Goal: Task Accomplishment & Management: Use online tool/utility

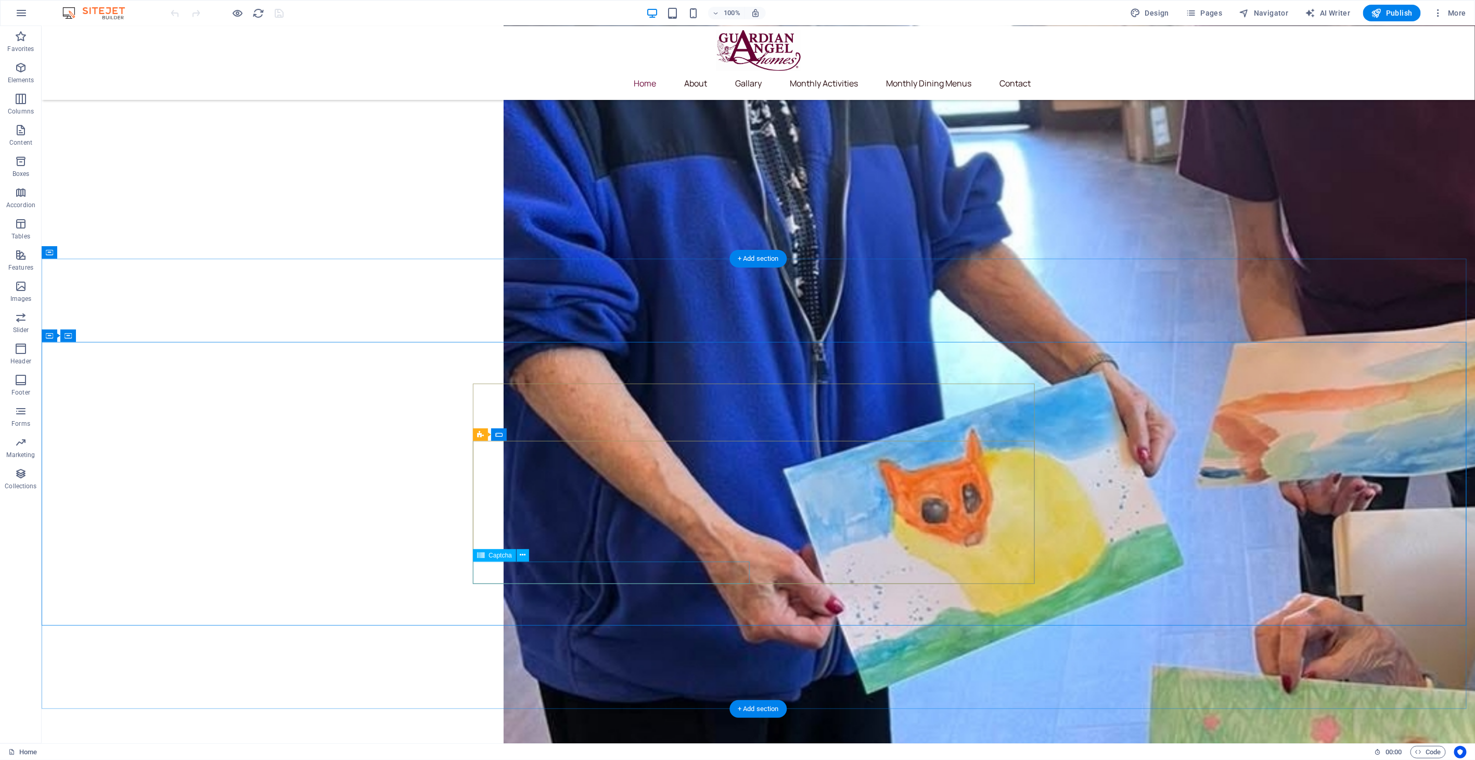
scroll to position [2486, 0]
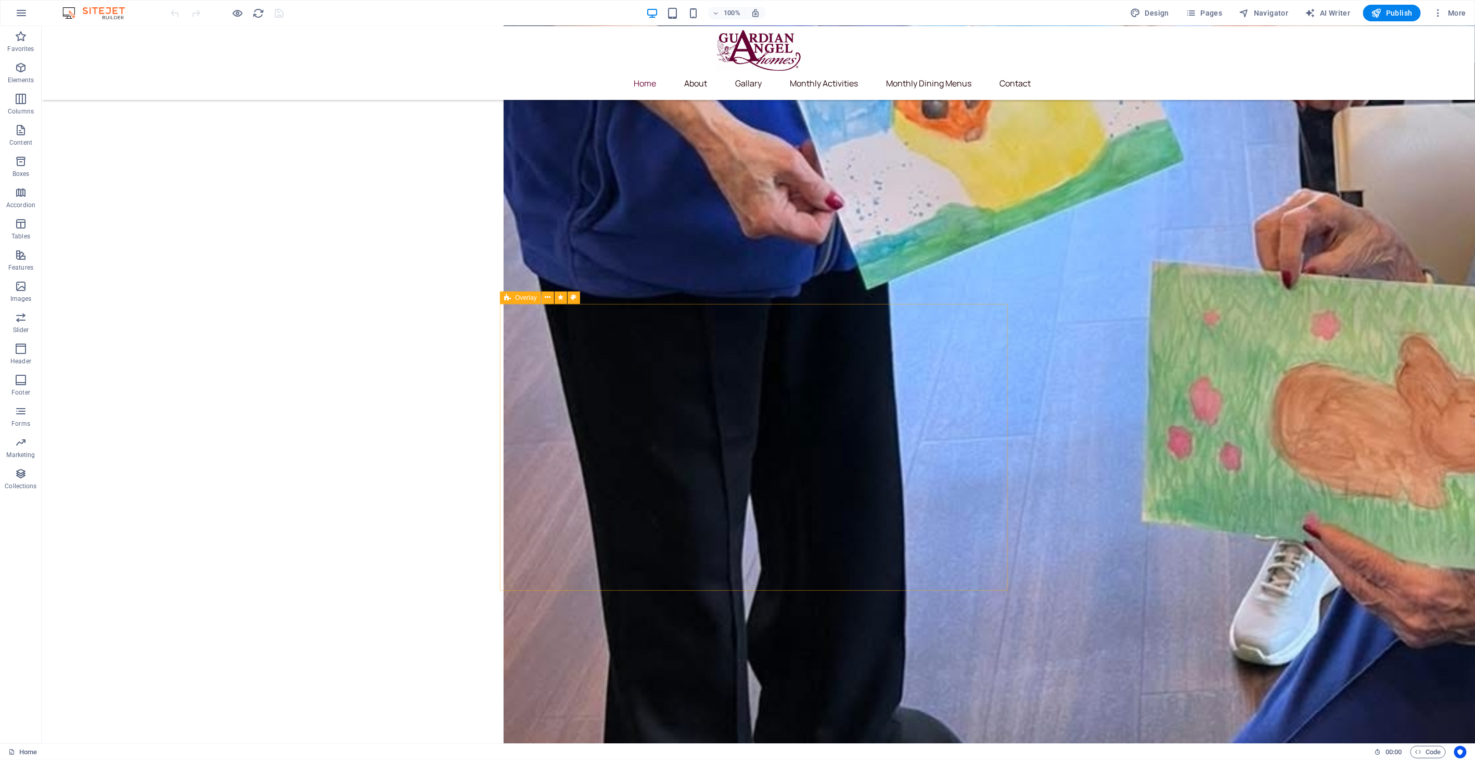
click at [517, 299] on span "Overlay" at bounding box center [525, 298] width 21 height 6
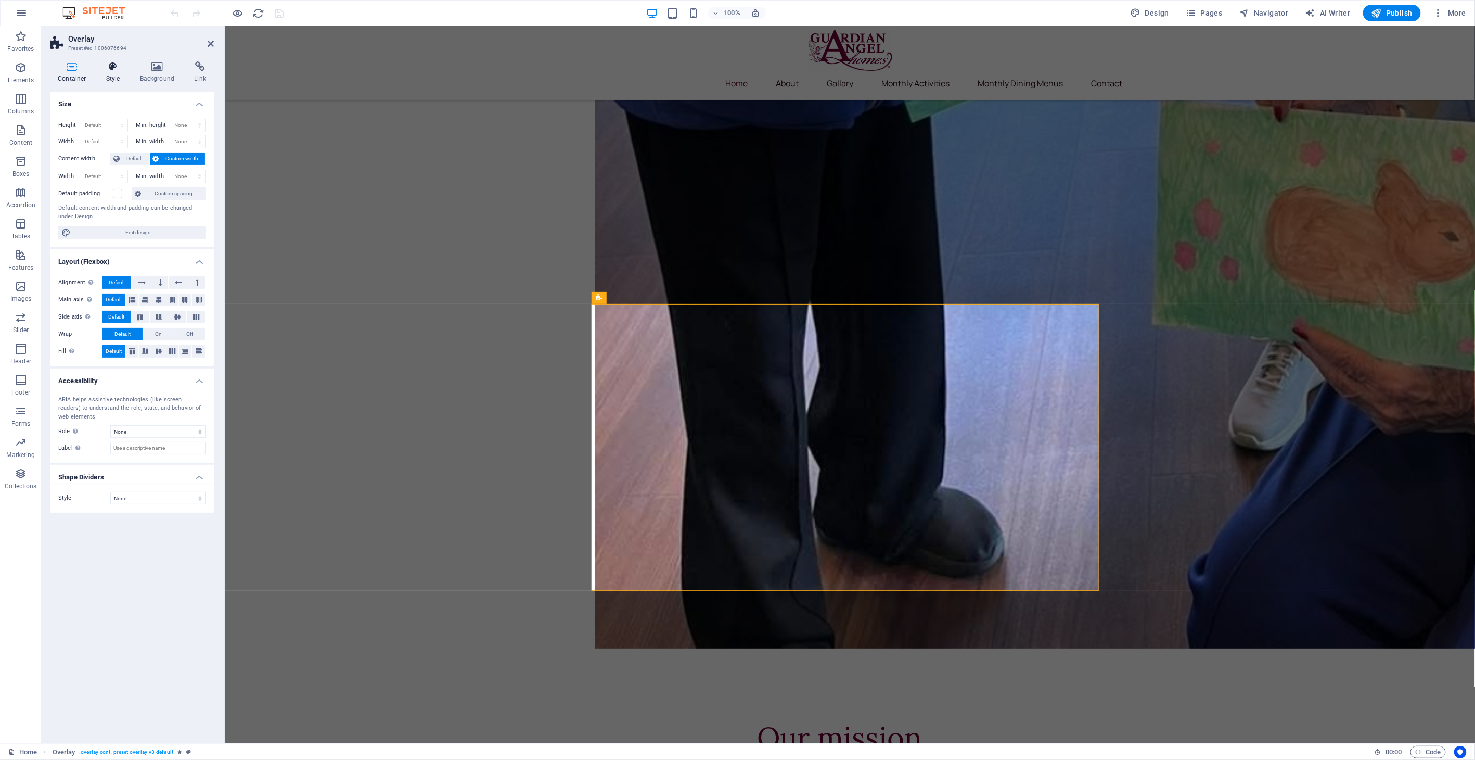
drag, startPoint x: 113, startPoint y: 72, endPoint x: 121, endPoint y: 79, distance: 9.9
click at [116, 73] on h4 "Style" at bounding box center [115, 72] width 34 height 22
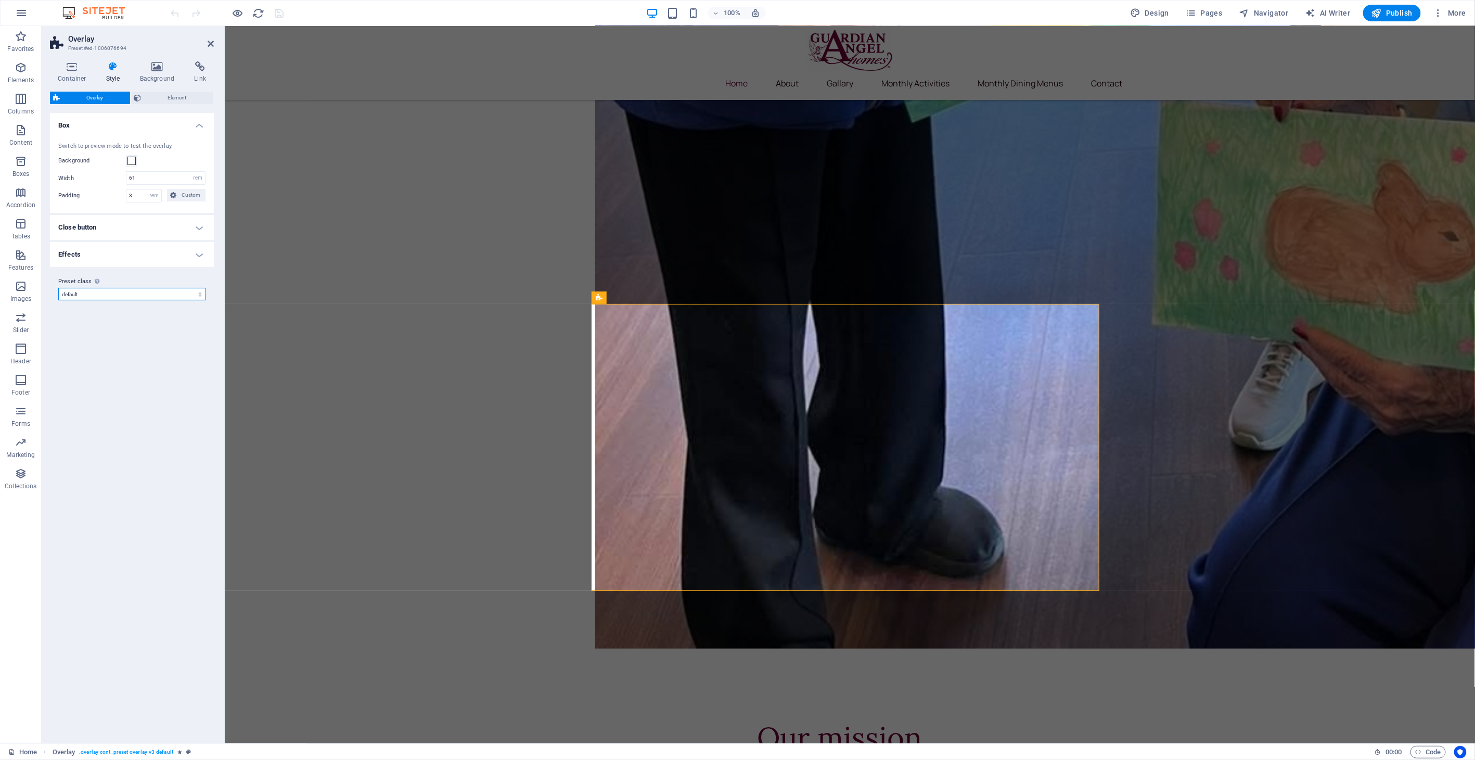
click at [111, 291] on select "care default Add preset class" at bounding box center [131, 294] width 147 height 12
click at [111, 292] on select "care default Add preset class" at bounding box center [131, 294] width 147 height 12
click at [108, 259] on h4 "Effects" at bounding box center [132, 254] width 164 height 25
click at [109, 254] on h4 "Effects" at bounding box center [132, 251] width 164 height 19
click at [110, 236] on h4 "Close button" at bounding box center [132, 227] width 164 height 25
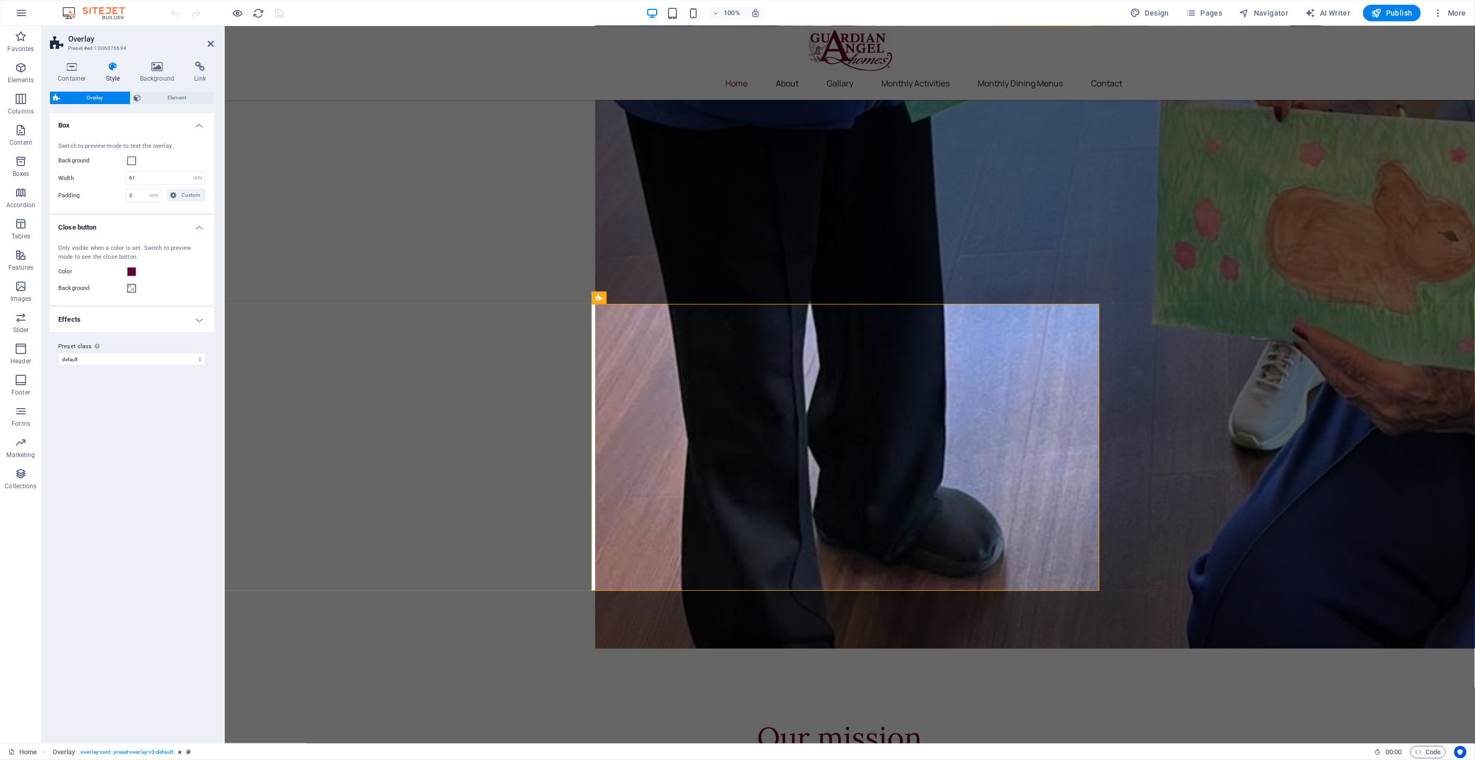
click at [108, 229] on h4 "Close button" at bounding box center [132, 224] width 164 height 19
click at [106, 122] on h4 "Box" at bounding box center [132, 122] width 164 height 19
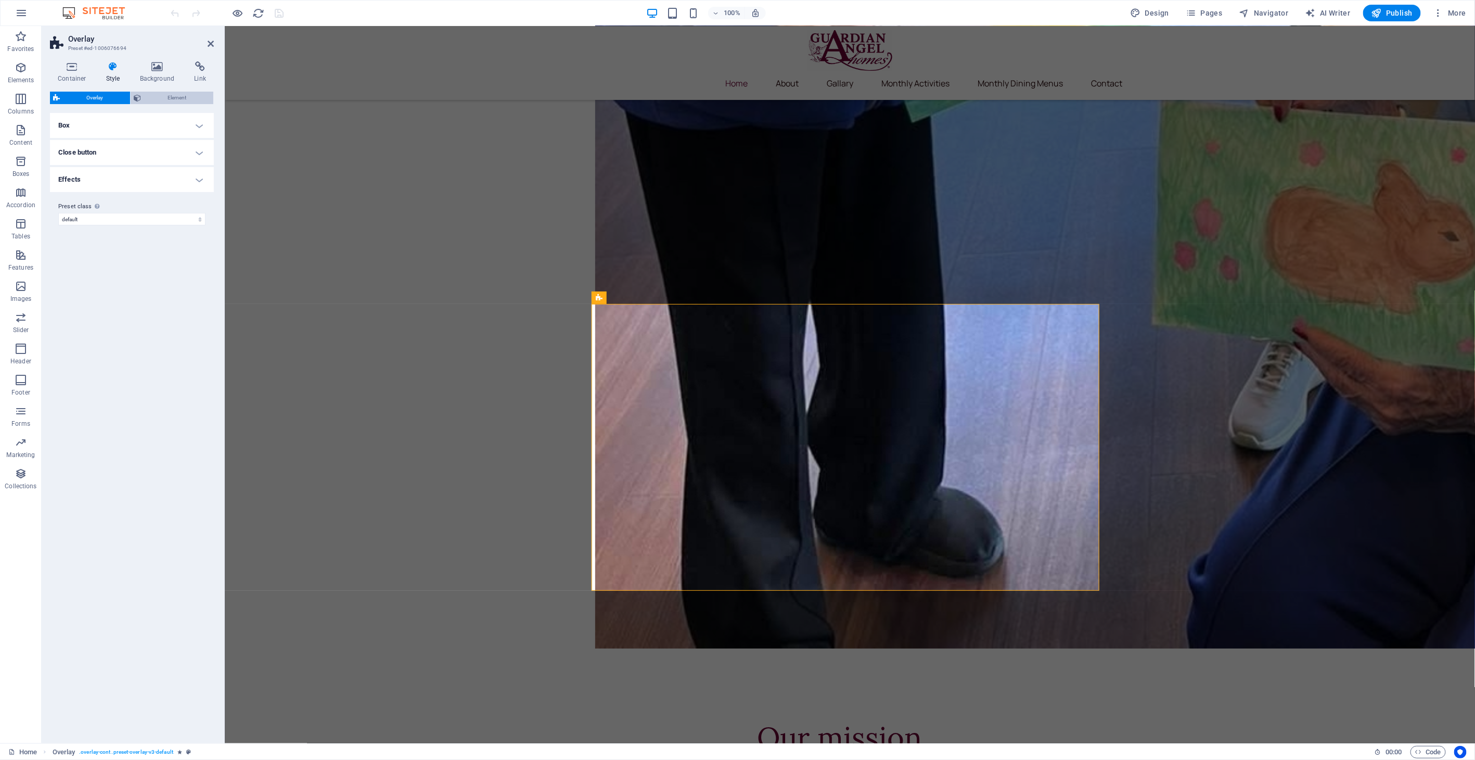
click at [159, 98] on span "Element" at bounding box center [177, 98] width 66 height 12
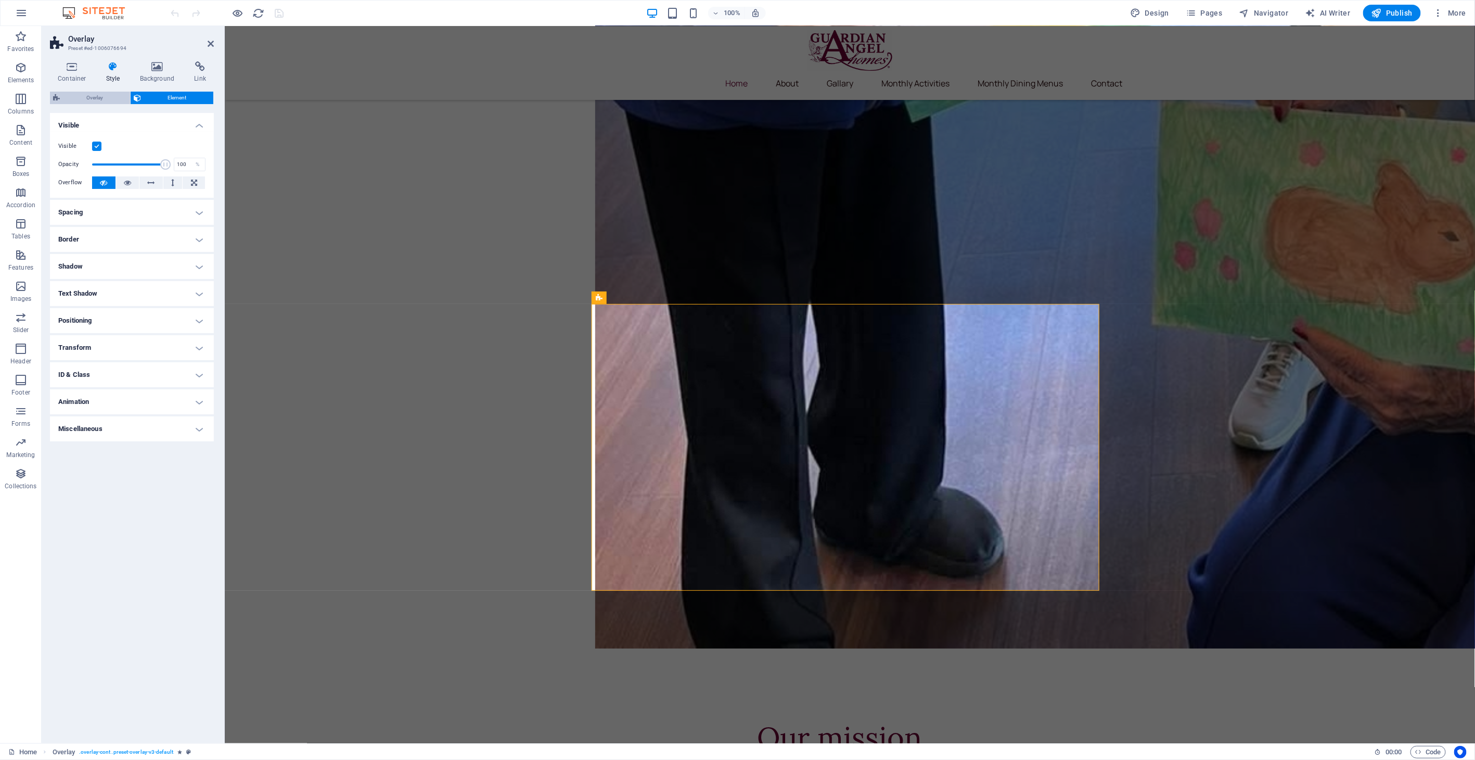
click at [95, 103] on span "Overlay" at bounding box center [95, 98] width 64 height 12
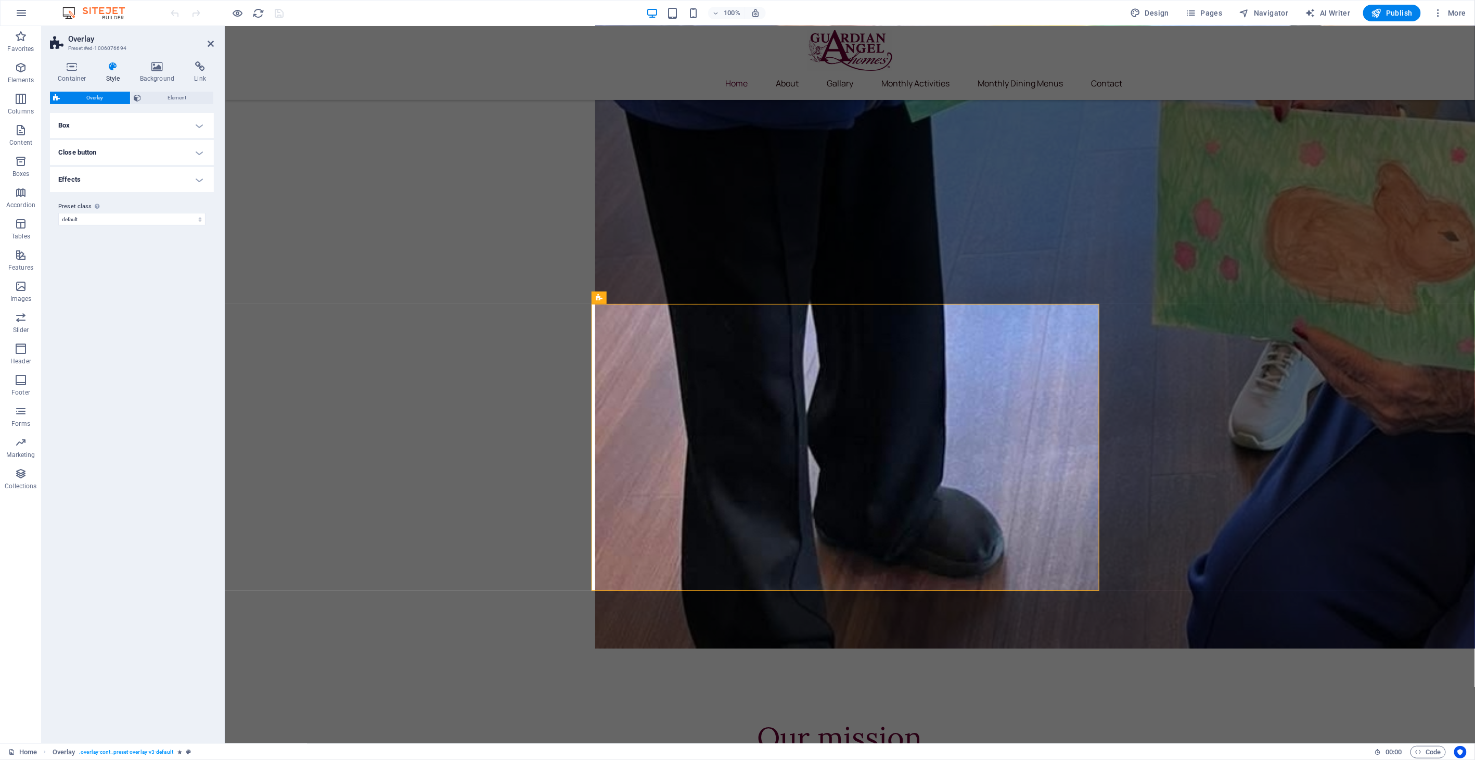
click at [207, 47] on header "Overlay Preset #ed-1006076694" at bounding box center [132, 39] width 164 height 27
click at [209, 46] on icon at bounding box center [211, 44] width 6 height 8
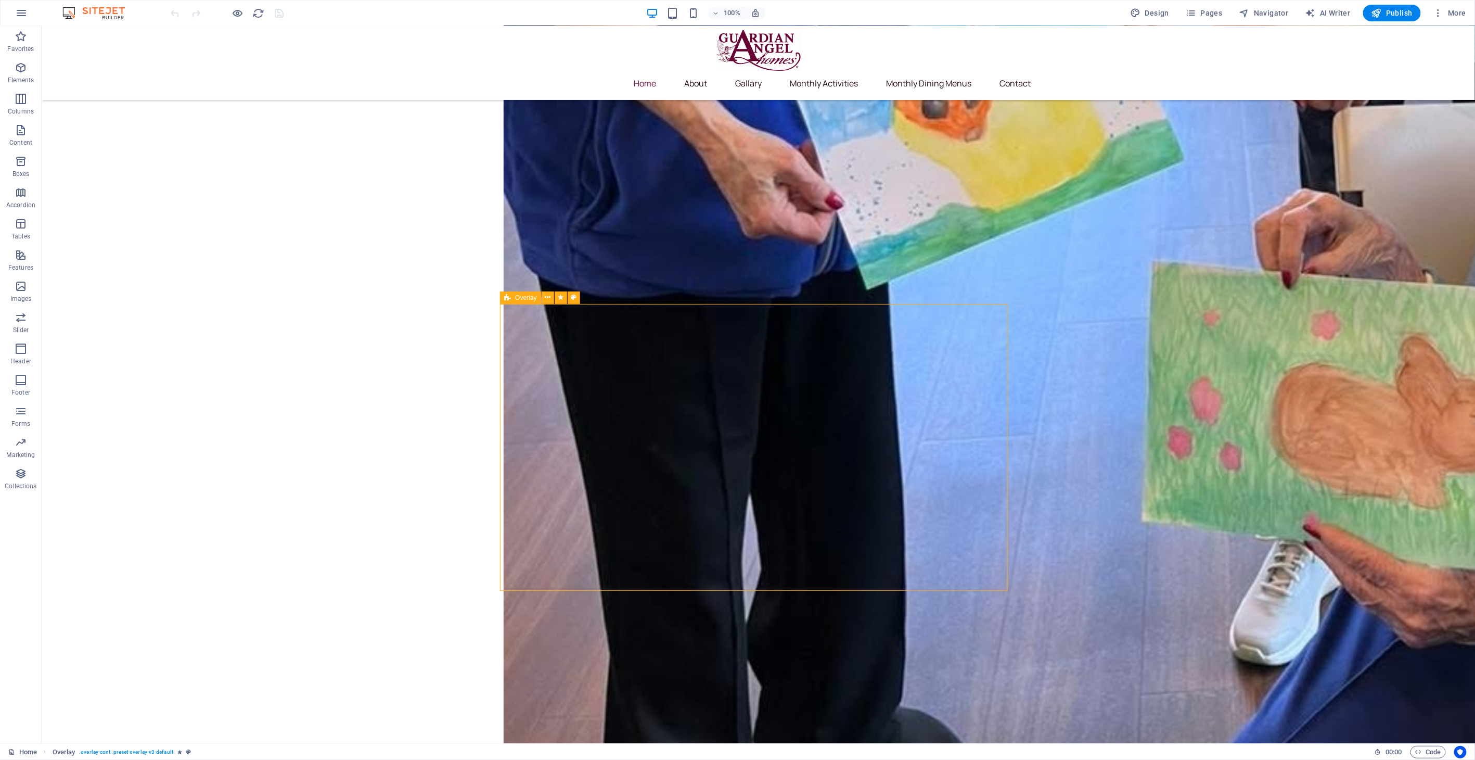
click at [516, 297] on span "Overlay" at bounding box center [525, 298] width 21 height 6
select select "preset-overlay-v3-default"
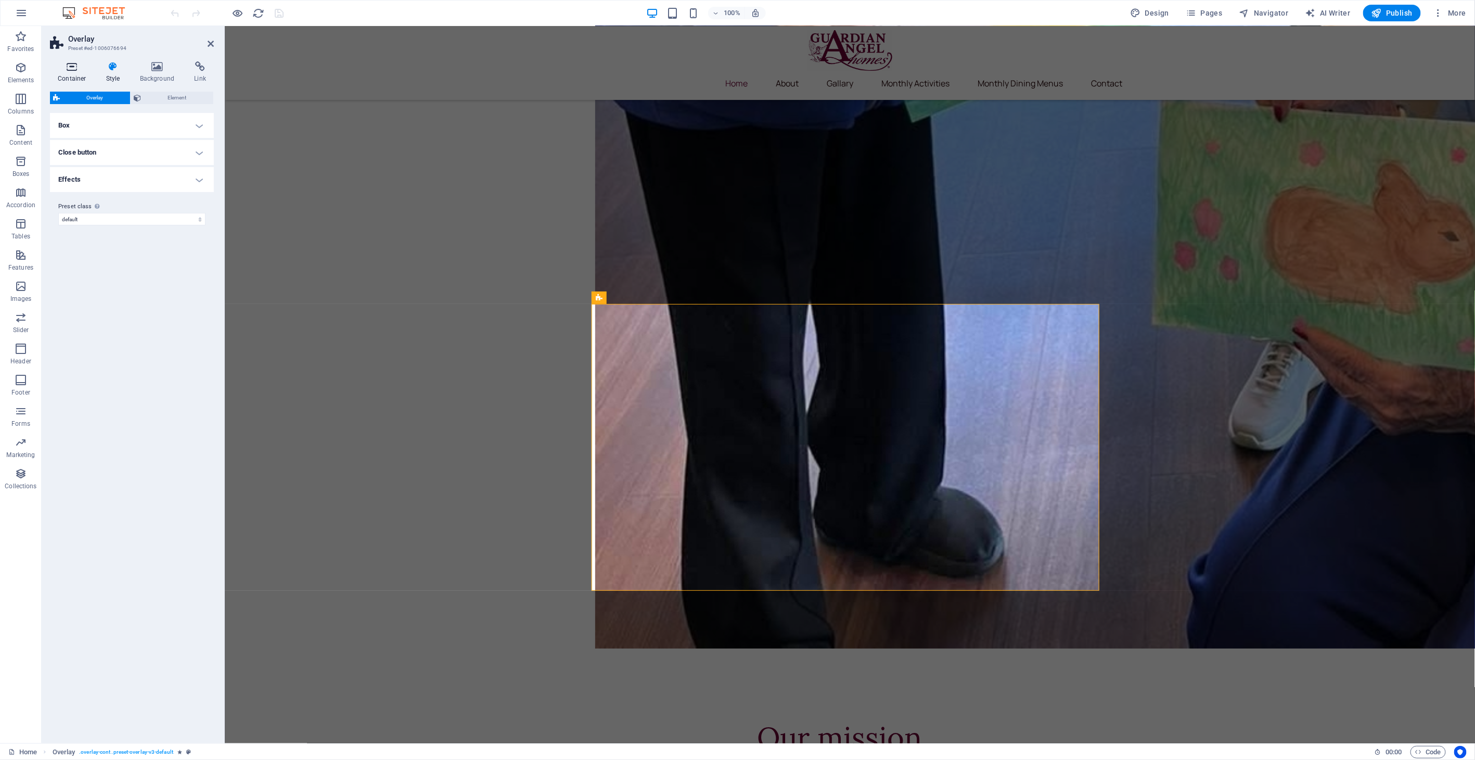
click at [78, 75] on h4 "Container" at bounding box center [74, 72] width 48 height 22
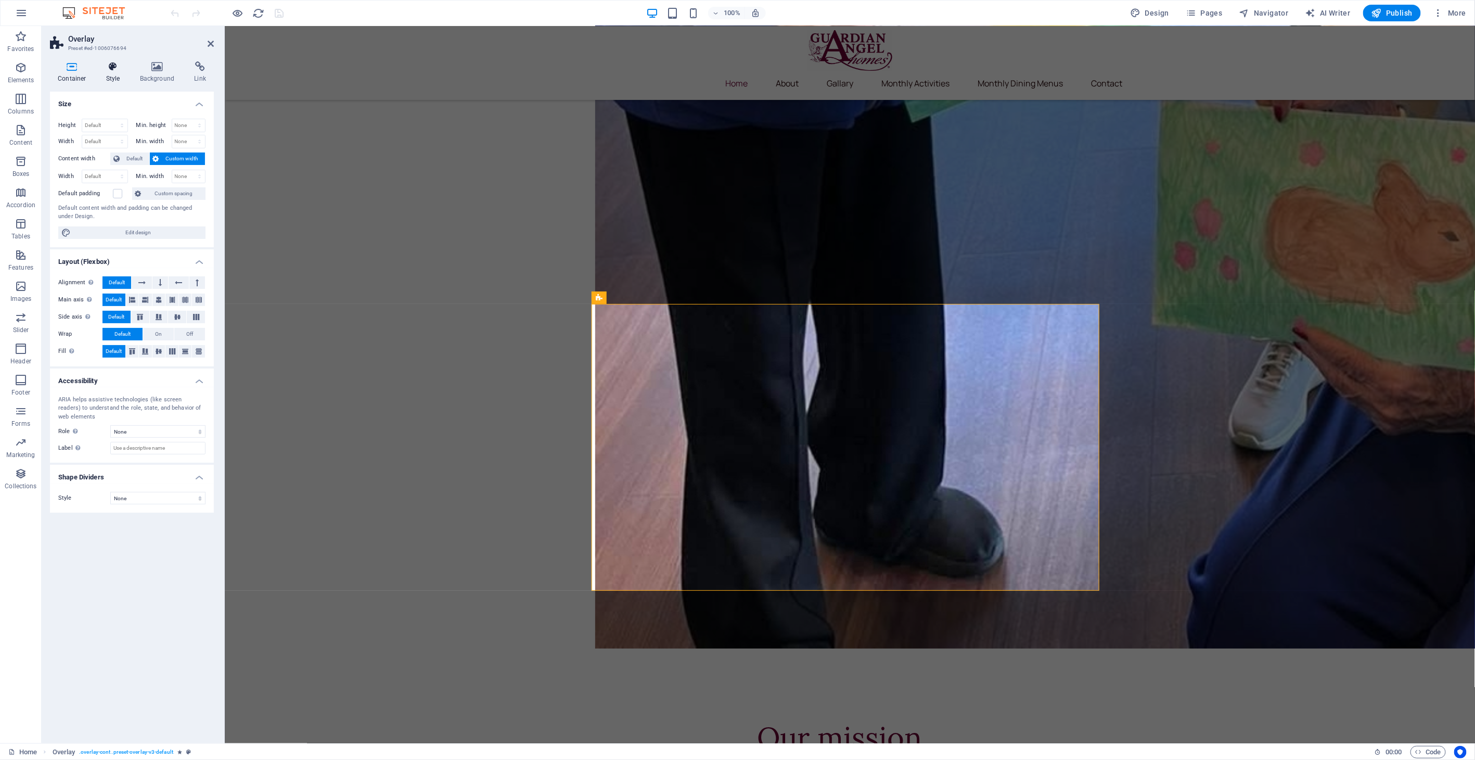
click at [113, 66] on icon at bounding box center [113, 66] width 30 height 10
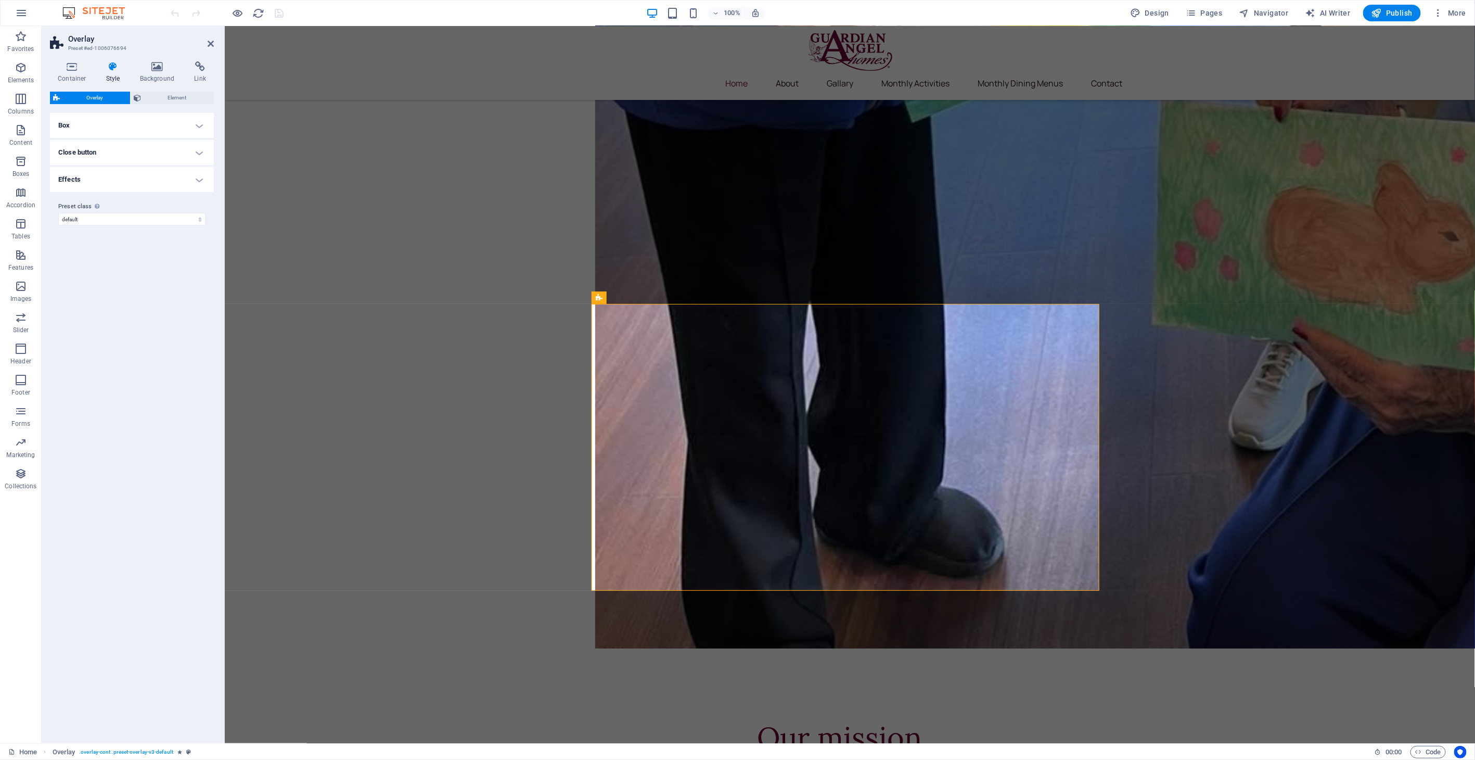
click at [135, 152] on h4 "Close button" at bounding box center [132, 152] width 164 height 25
click at [133, 152] on h4 "Close button" at bounding box center [132, 149] width 164 height 19
click at [117, 137] on h4 "Box" at bounding box center [132, 125] width 164 height 25
click at [116, 131] on h4 "Box" at bounding box center [132, 122] width 164 height 19
click at [117, 175] on h4 "Effects" at bounding box center [132, 179] width 164 height 25
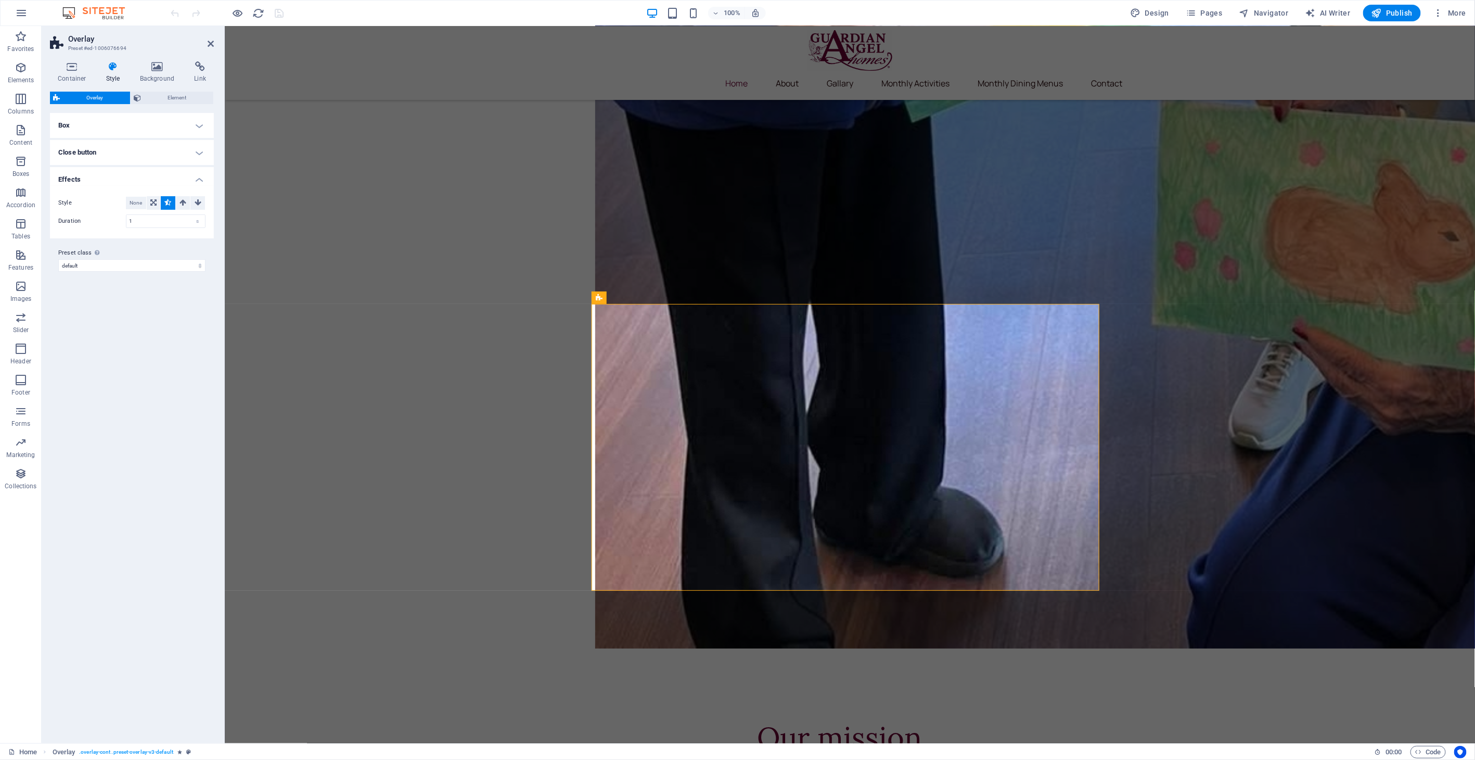
click at [117, 176] on h4 "Effects" at bounding box center [132, 176] width 164 height 19
click at [163, 100] on span "Element" at bounding box center [177, 98] width 66 height 12
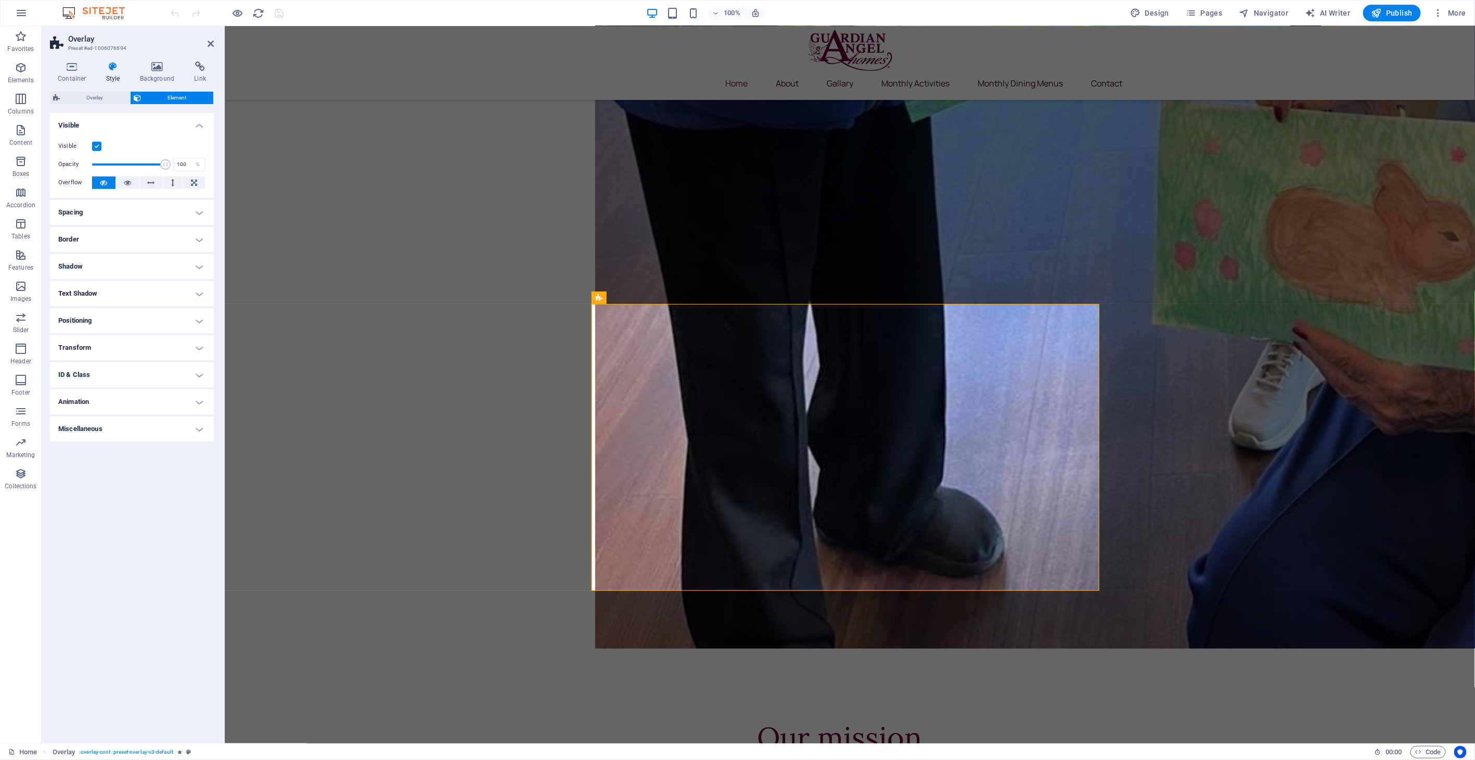
click at [108, 394] on h4 "Animation" at bounding box center [132, 401] width 164 height 25
click at [138, 431] on select "Don't animate Show / Hide Slide up/down Zoom in/out Slide left to right Slide r…" at bounding box center [131, 433] width 147 height 12
click at [144, 528] on h4 "Miscellaneous" at bounding box center [132, 528] width 164 height 25
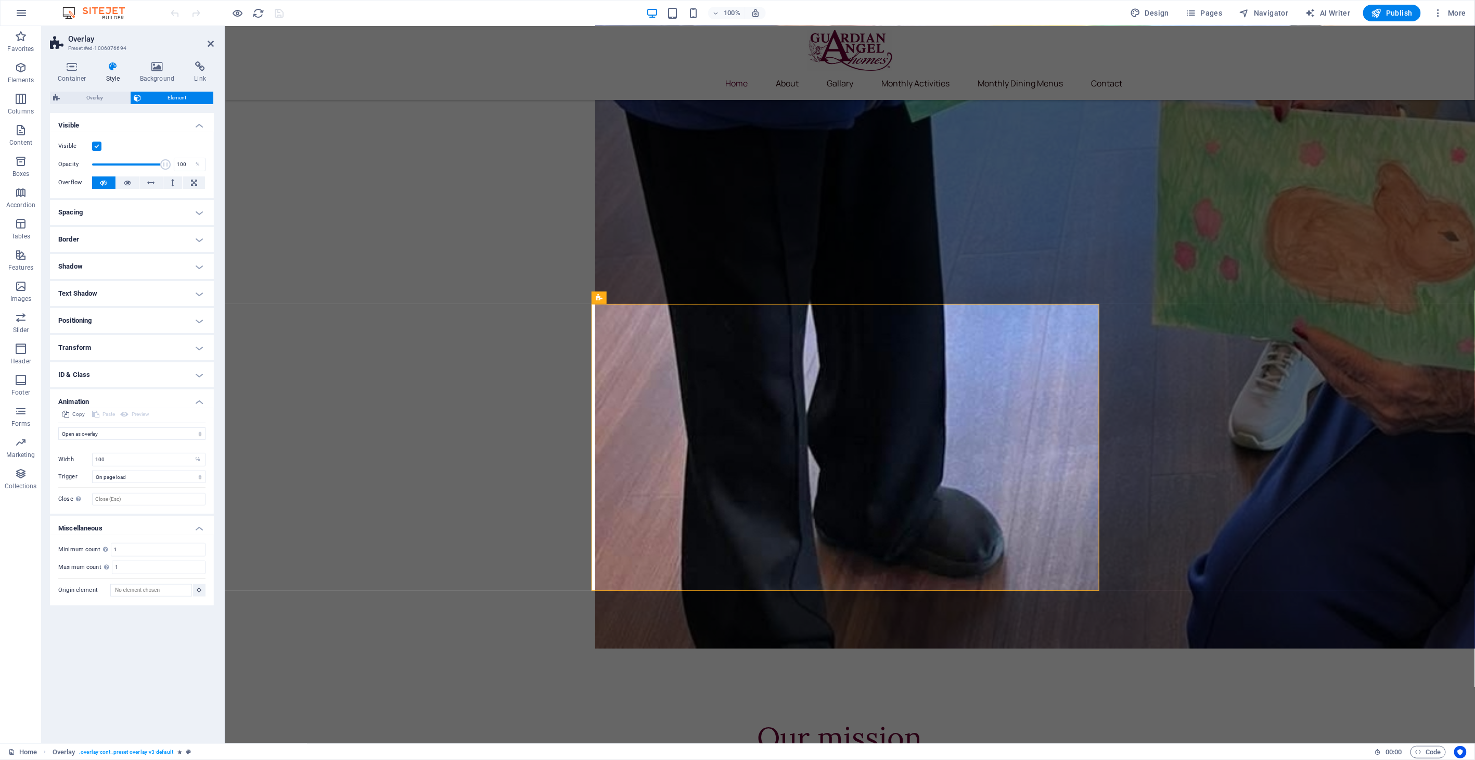
click at [151, 521] on h4 "Miscellaneous" at bounding box center [132, 525] width 164 height 19
click at [108, 403] on h4 "Animation" at bounding box center [132, 398] width 164 height 19
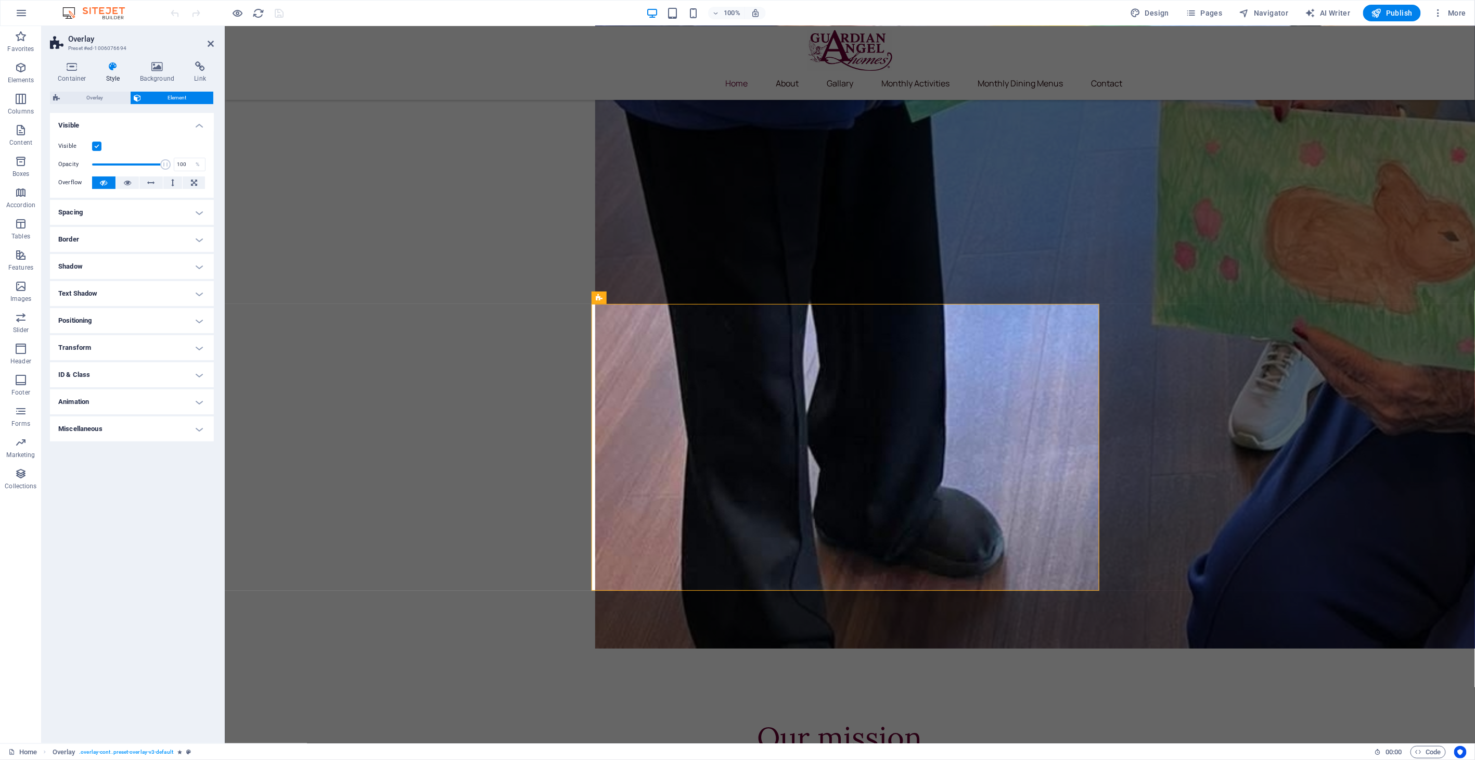
click at [86, 376] on h4 "ID & Class" at bounding box center [132, 374] width 164 height 25
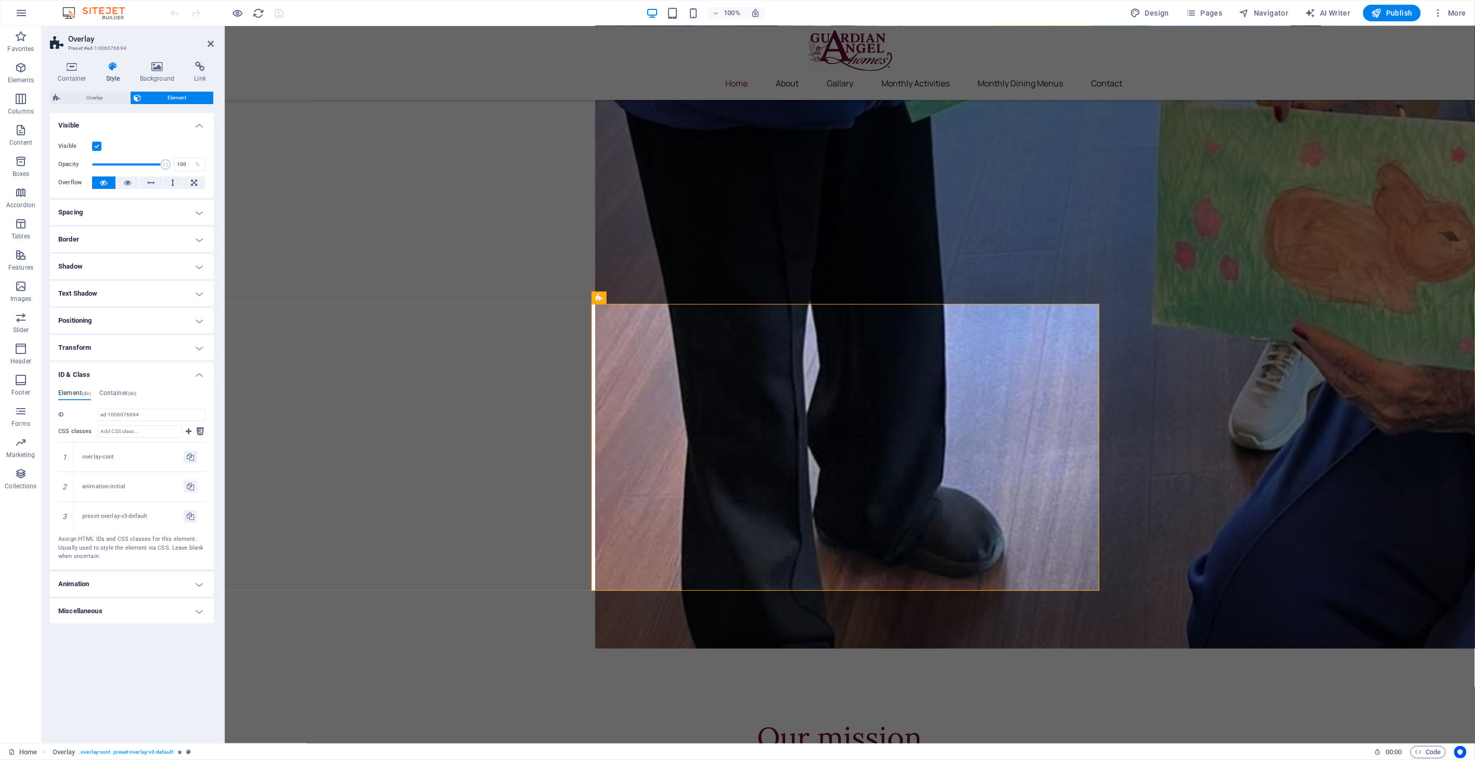
click at [99, 376] on h4 "ID & Class" at bounding box center [132, 371] width 164 height 19
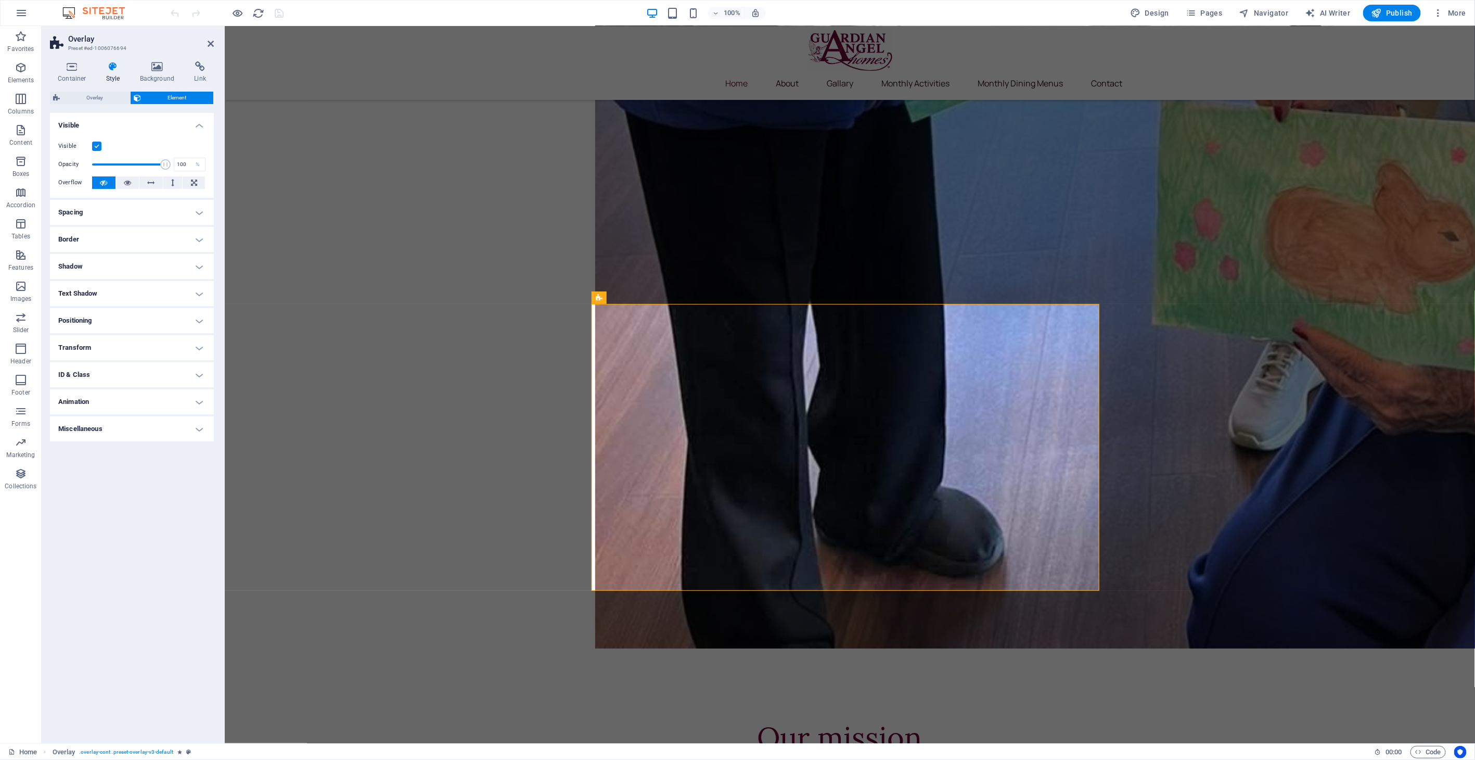
click at [95, 349] on h4 "Transform" at bounding box center [132, 347] width 164 height 25
click at [95, 347] on h4 "Transform" at bounding box center [132, 344] width 164 height 19
click at [123, 405] on h4 "Animation" at bounding box center [132, 401] width 164 height 25
click at [128, 500] on input "Close This label appears when hovering over the close button, indicating its fu…" at bounding box center [148, 499] width 113 height 12
click at [135, 478] on select "No automatic trigger On page load Element scrolled into view" at bounding box center [148, 476] width 113 height 12
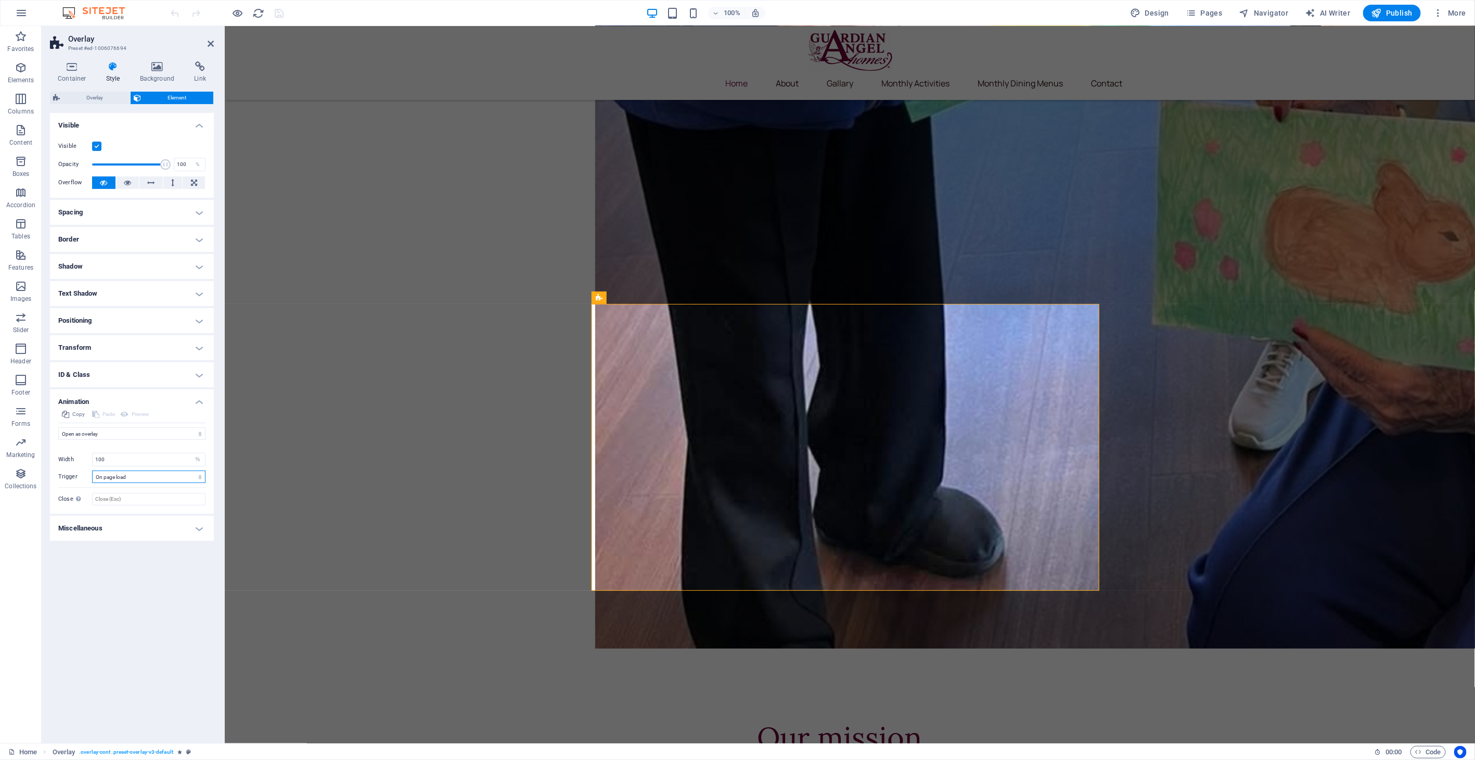
click at [136, 478] on select "No automatic trigger On page load Element scrolled into view" at bounding box center [148, 476] width 113 height 12
click at [136, 463] on input "100" at bounding box center [149, 459] width 112 height 12
click at [147, 446] on div "Initial Element hidden Element shown Duration .5 s [PERSON_NAME] 0 s ms [PERSON…" at bounding box center [131, 473] width 147 height 66
click at [202, 433] on select "Don't animate Show / Hide Slide up/down Zoom in/out Slide left to right Slide r…" at bounding box center [131, 433] width 147 height 12
click at [58, 427] on select "Don't animate Show / Hide Slide up/down Zoom in/out Slide left to right Slide r…" at bounding box center [131, 433] width 147 height 12
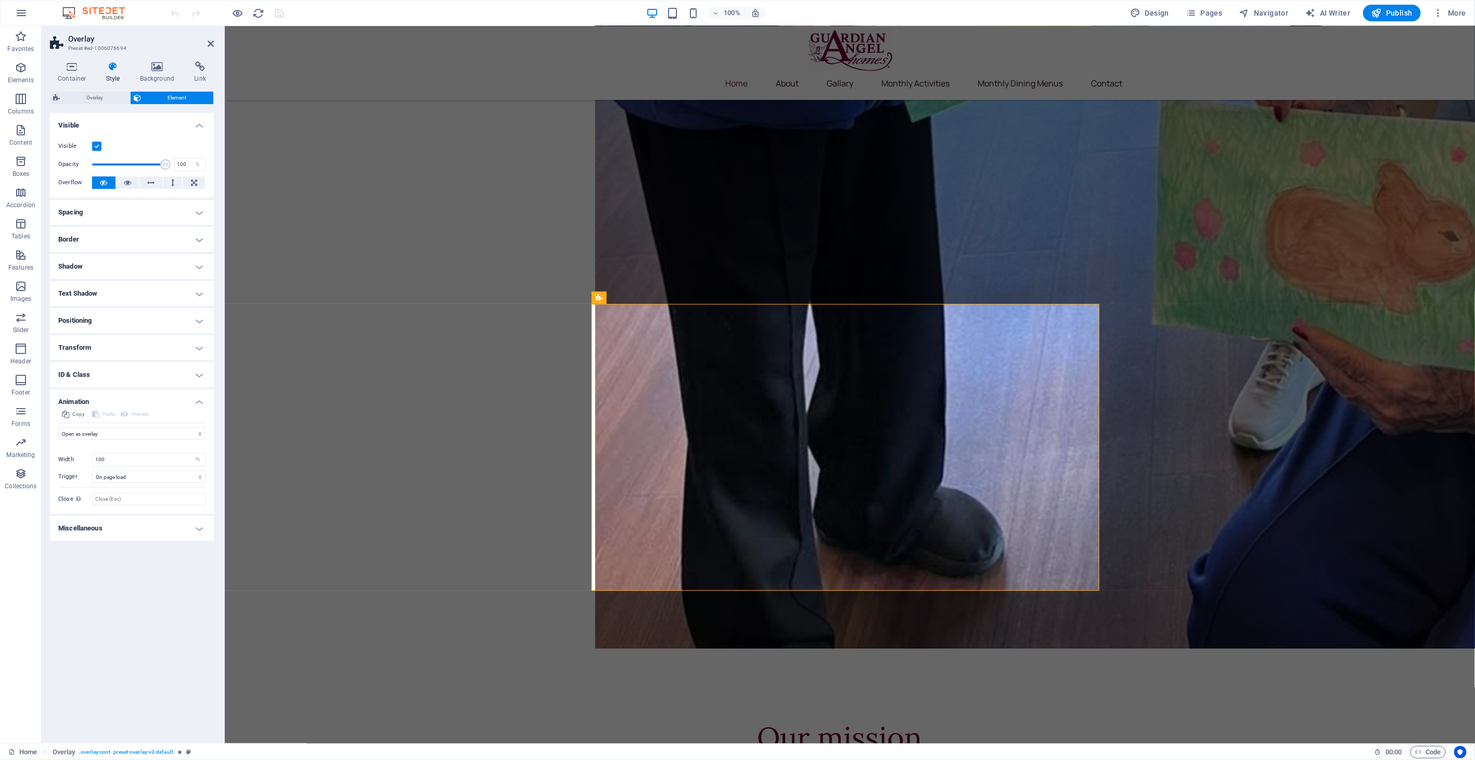
click at [134, 534] on h4 "Miscellaneous" at bounding box center [132, 528] width 164 height 25
click at [132, 530] on h4 "Miscellaneous" at bounding box center [132, 525] width 164 height 19
click at [139, 211] on h4 "Spacing" at bounding box center [132, 212] width 164 height 25
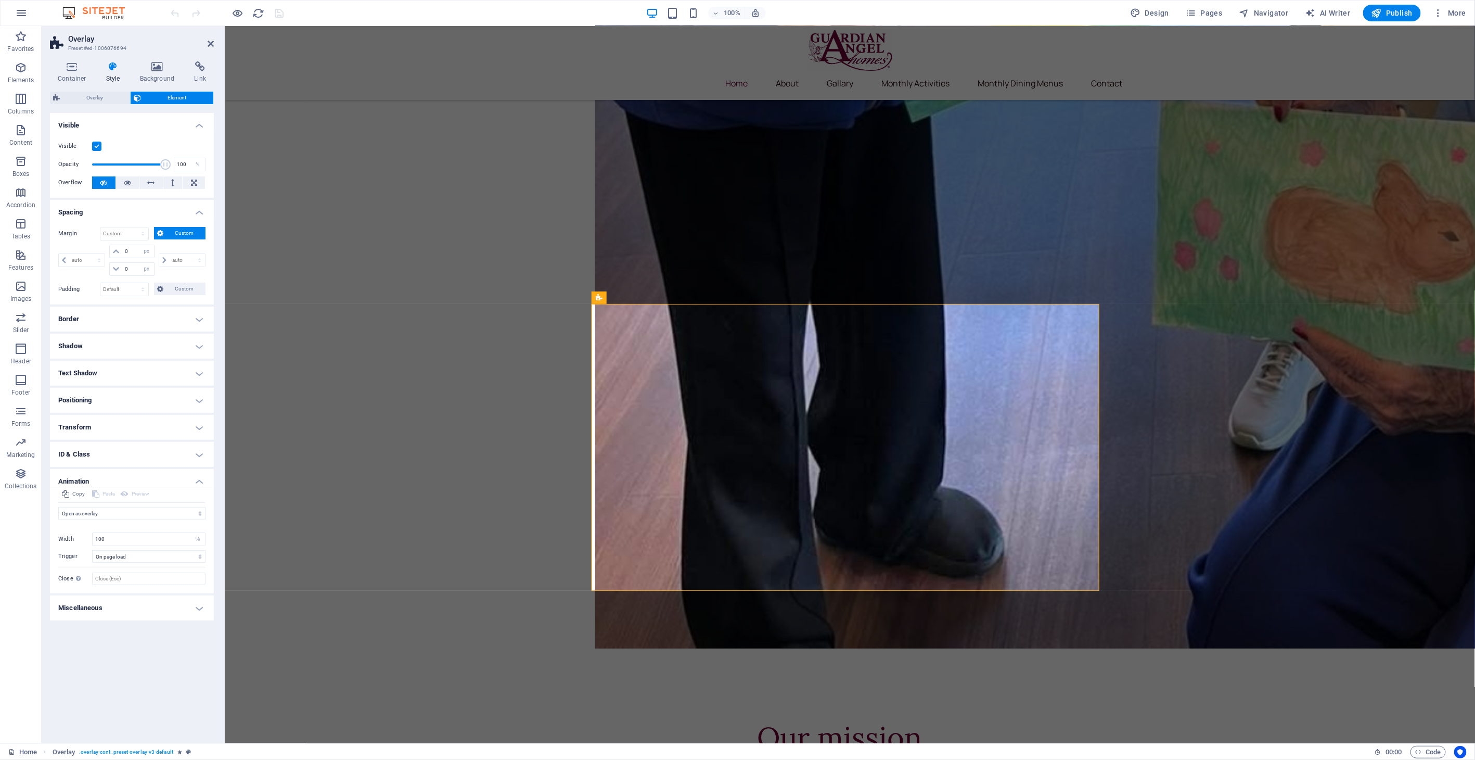
click at [124, 323] on h4 "Border" at bounding box center [132, 319] width 164 height 25
click at [107, 391] on h4 "Shadow" at bounding box center [132, 388] width 164 height 25
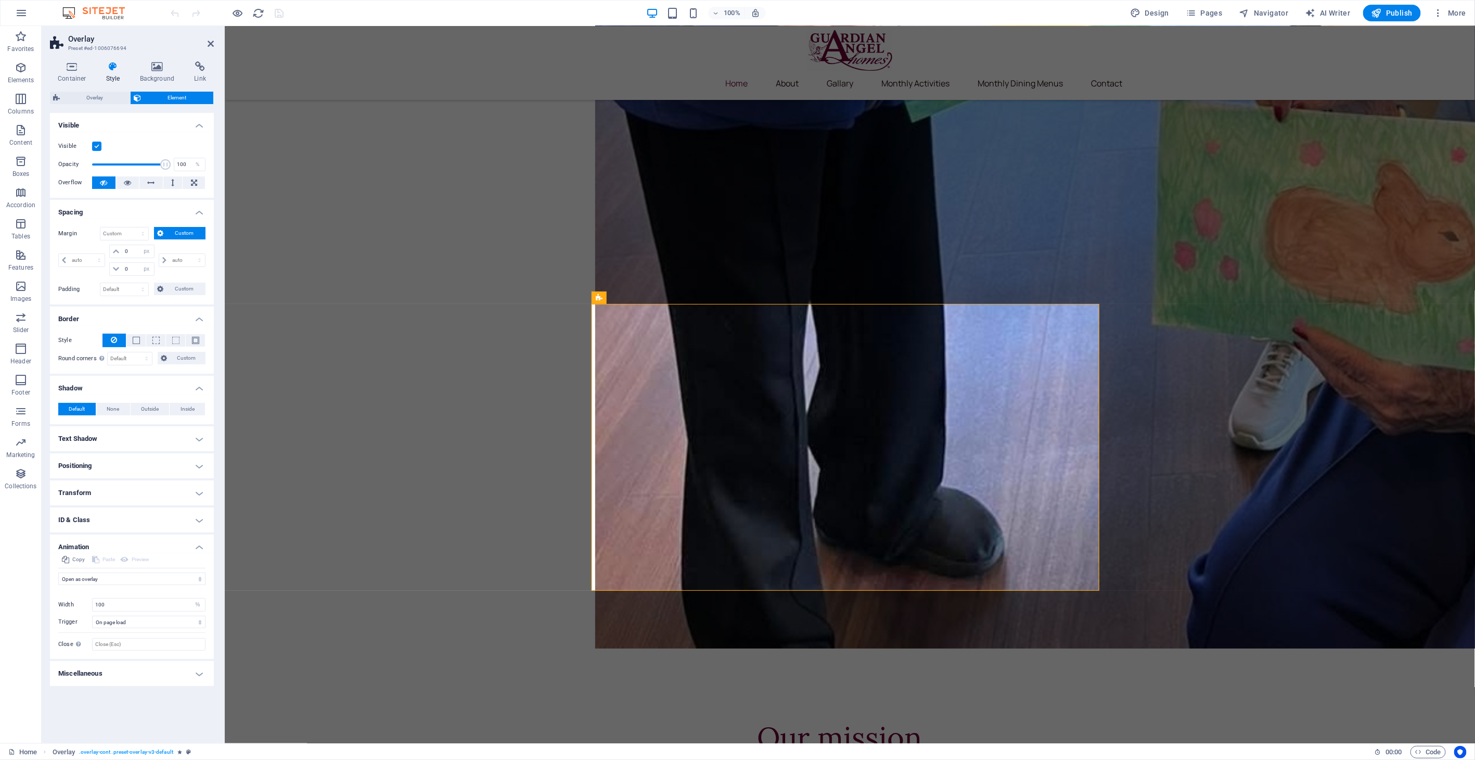
click at [107, 435] on h4 "Text Shadow" at bounding box center [132, 438] width 164 height 25
click at [104, 483] on h4 "Positioning" at bounding box center [132, 489] width 164 height 25
click at [105, 555] on h4 "Transform" at bounding box center [132, 552] width 164 height 25
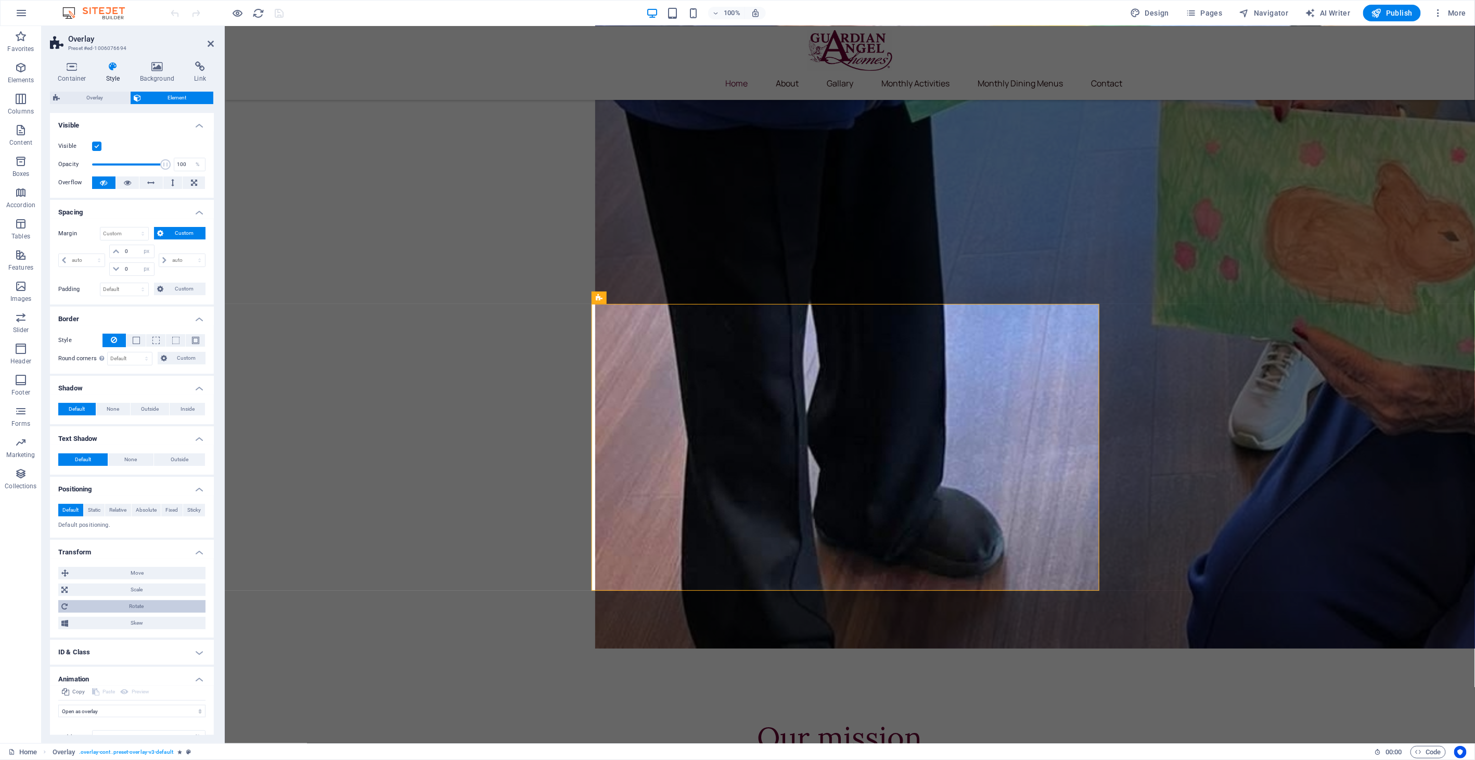
scroll to position [80, 0]
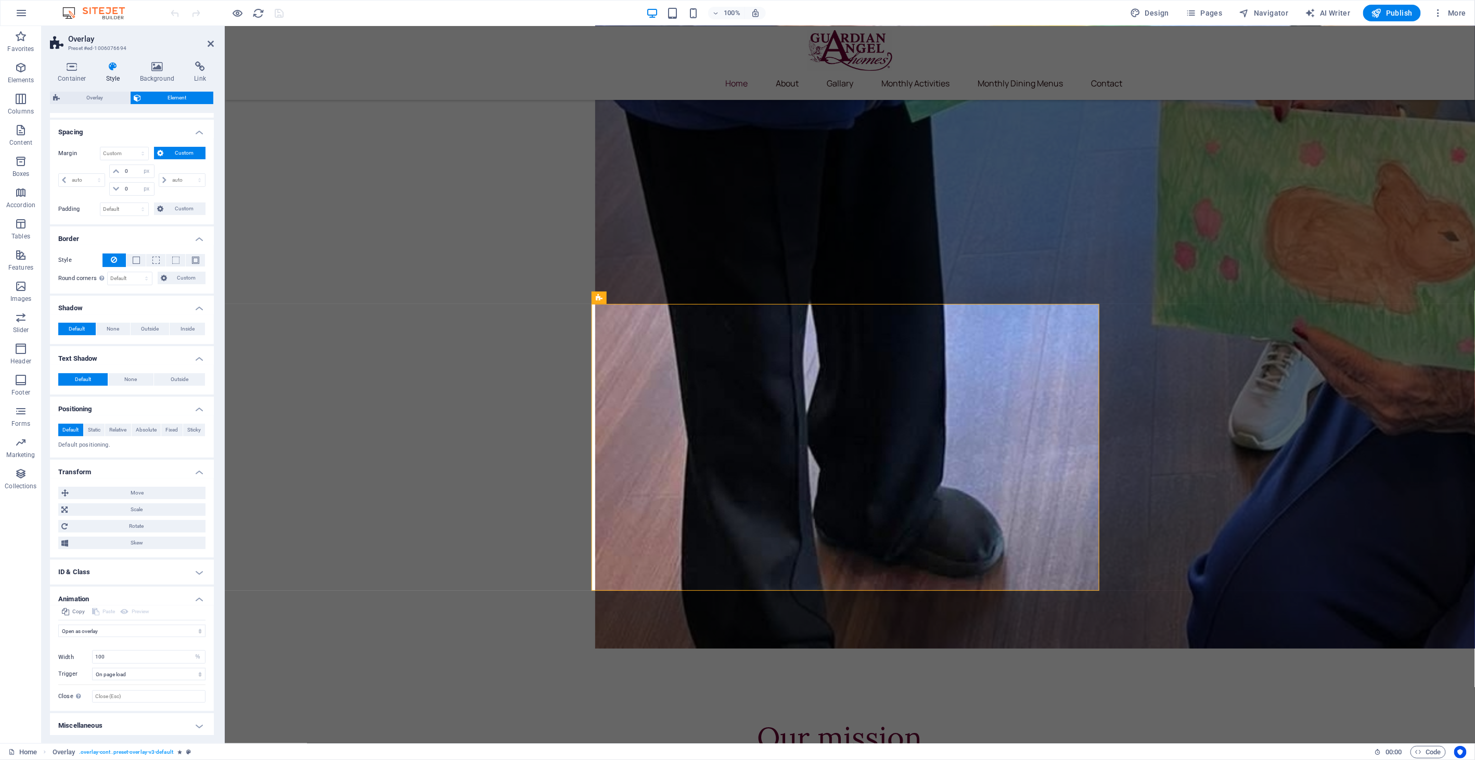
click at [99, 575] on h4 "ID & Class" at bounding box center [132, 571] width 164 height 25
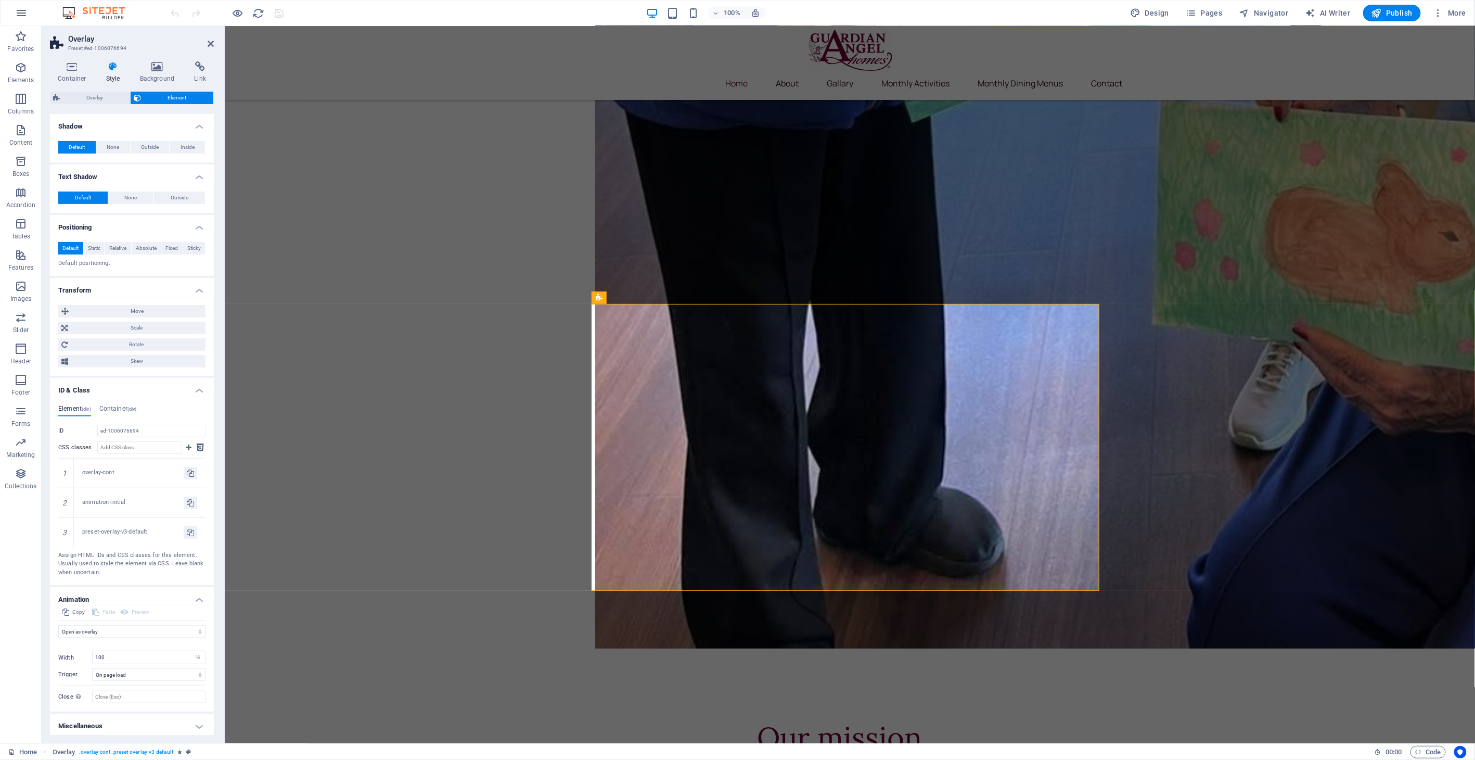
click at [182, 664] on div "Initial Element hidden Element shown Duration .5 s [PERSON_NAME] 0 s ms [PERSON…" at bounding box center [131, 670] width 147 height 66
click at [182, 672] on select "No automatic trigger On page load Element scrolled into view" at bounding box center [148, 674] width 113 height 12
click at [117, 408] on h4 "Container (div)" at bounding box center [117, 410] width 37 height 11
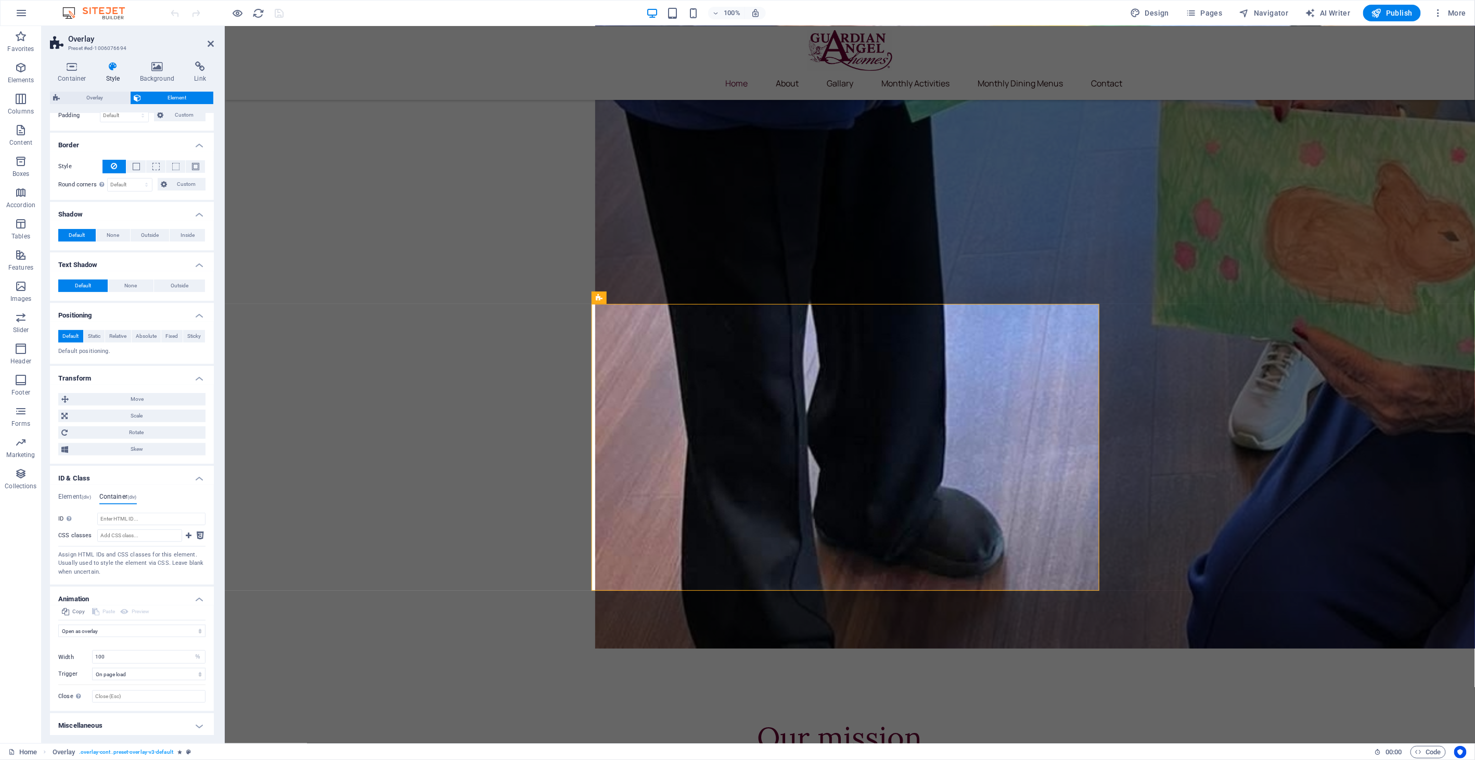
scroll to position [0, 0]
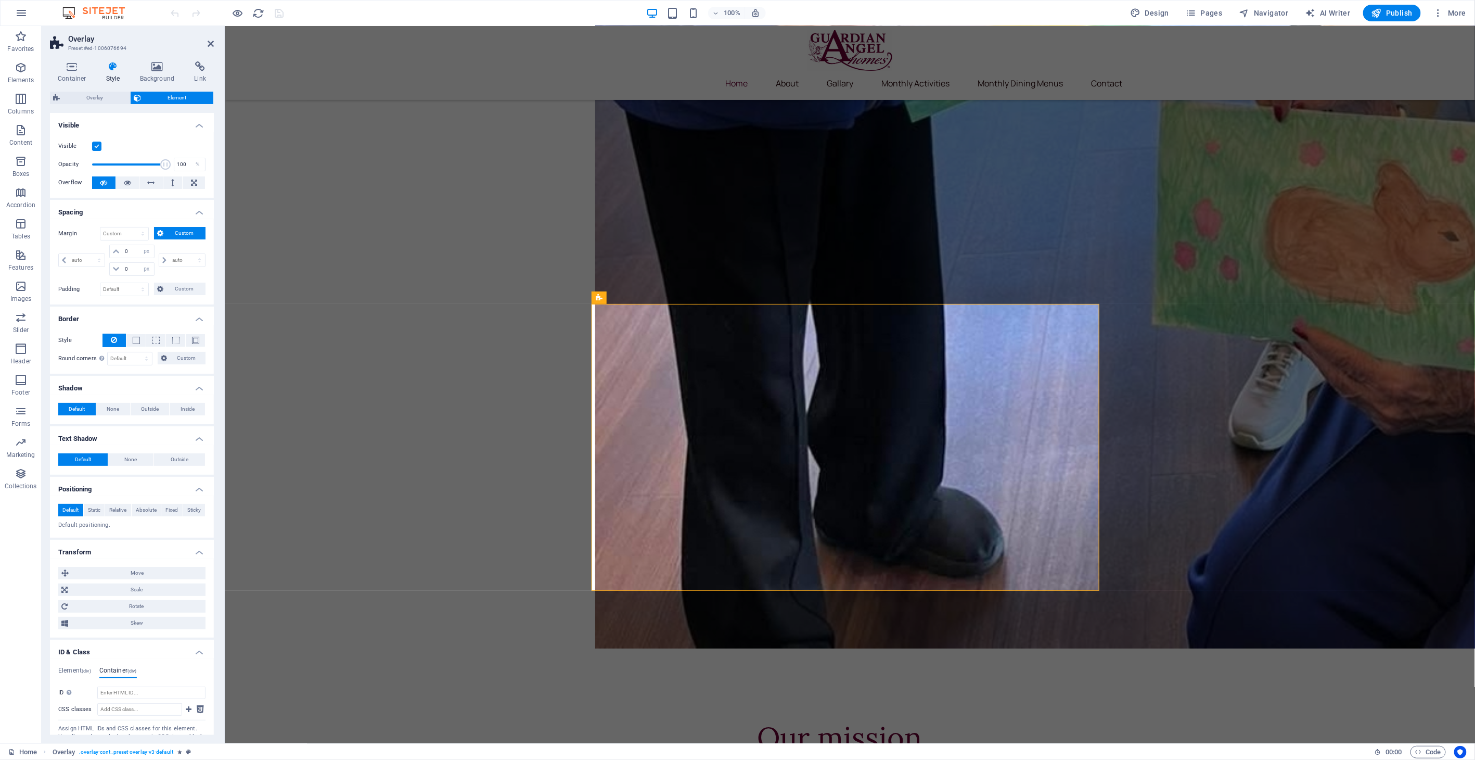
click at [94, 105] on div "Overlay Element Layout How this element expands within the layout (Flexbox). Si…" at bounding box center [132, 413] width 164 height 643
click at [103, 94] on span "Overlay" at bounding box center [95, 98] width 64 height 12
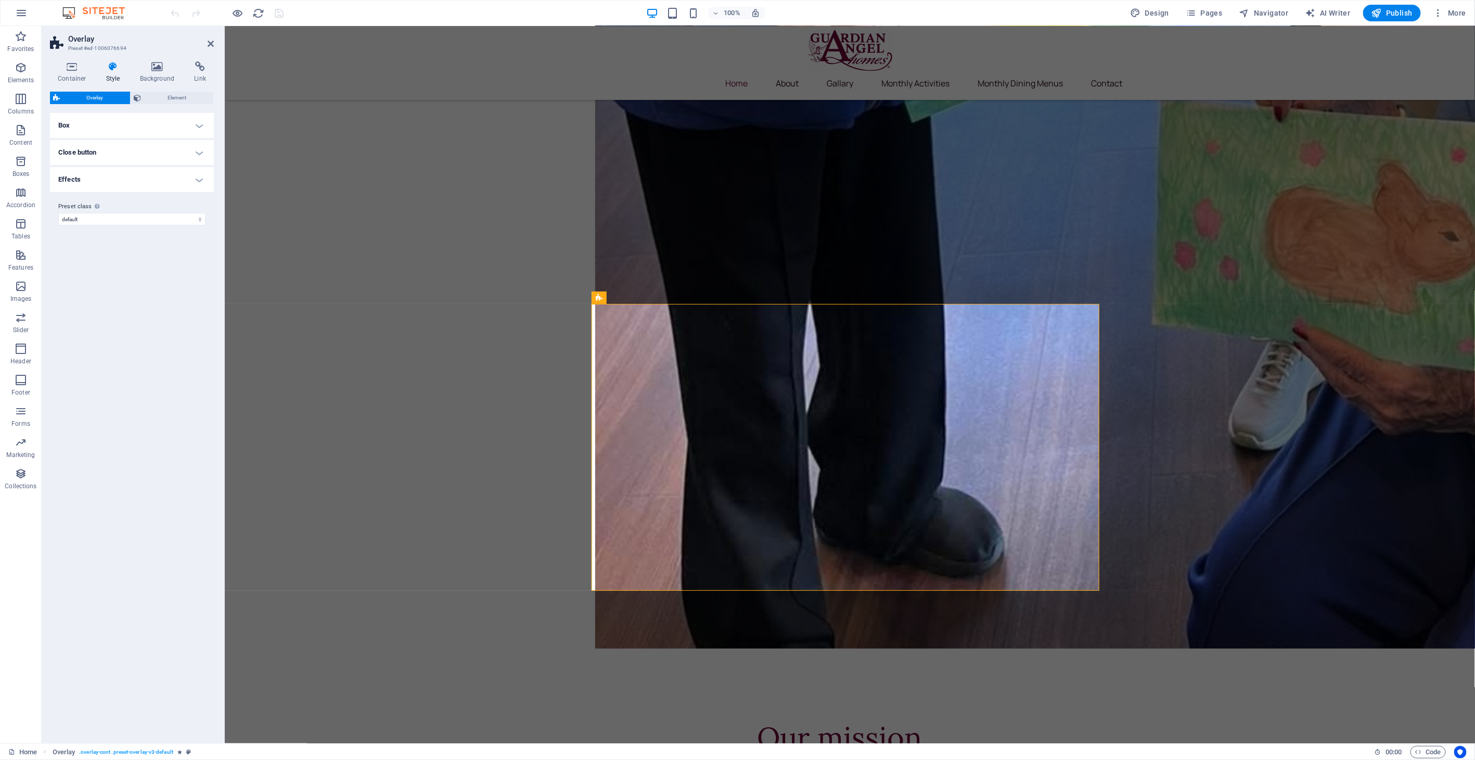
click at [127, 181] on h4 "Effects" at bounding box center [132, 179] width 164 height 25
click at [127, 181] on h4 "Effects" at bounding box center [132, 176] width 164 height 19
click at [121, 158] on h4 "Close button" at bounding box center [132, 152] width 164 height 25
click at [122, 155] on h4 "Close button" at bounding box center [132, 149] width 164 height 19
click at [99, 123] on h4 "Box" at bounding box center [132, 125] width 164 height 25
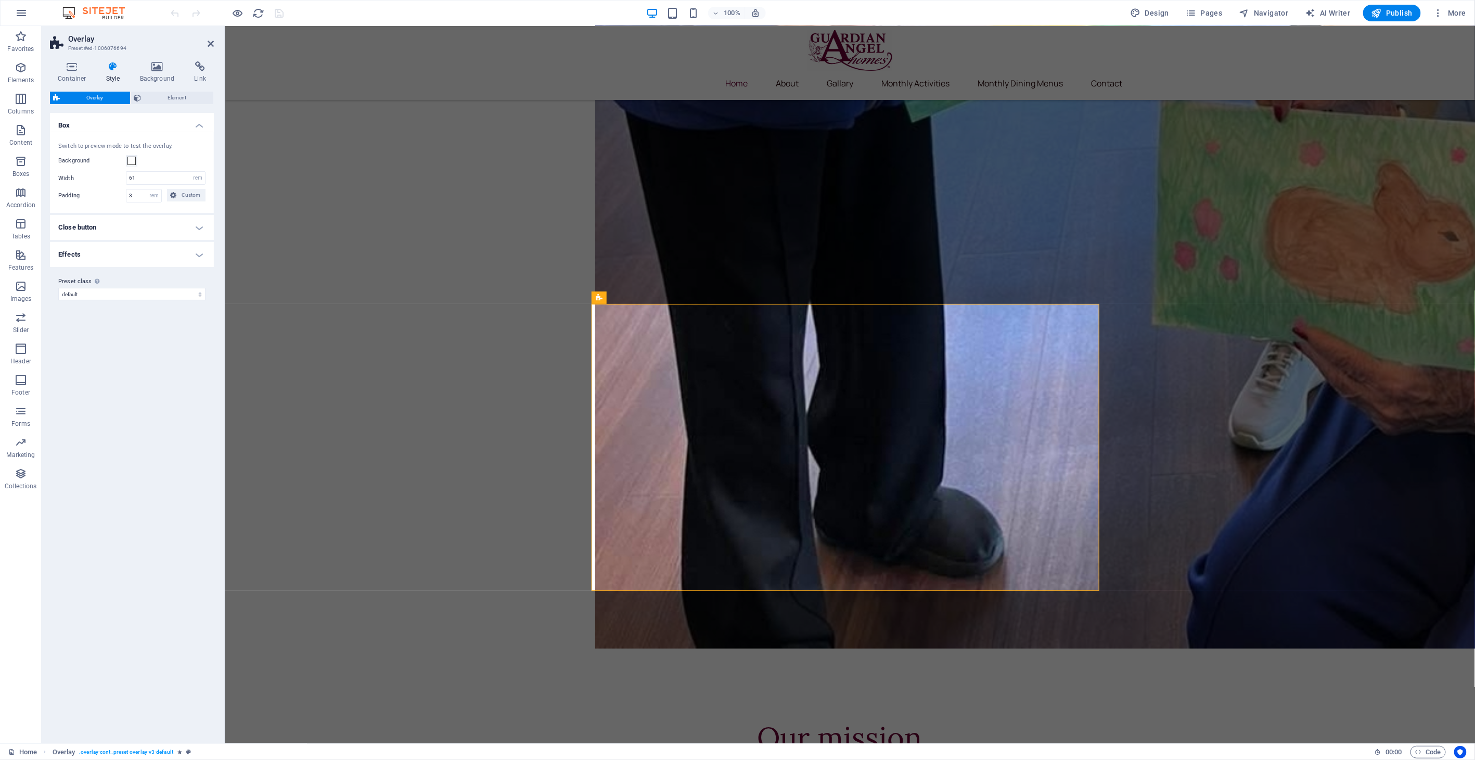
click at [103, 123] on h4 "Box" at bounding box center [132, 122] width 164 height 19
click at [209, 45] on icon at bounding box center [211, 44] width 6 height 8
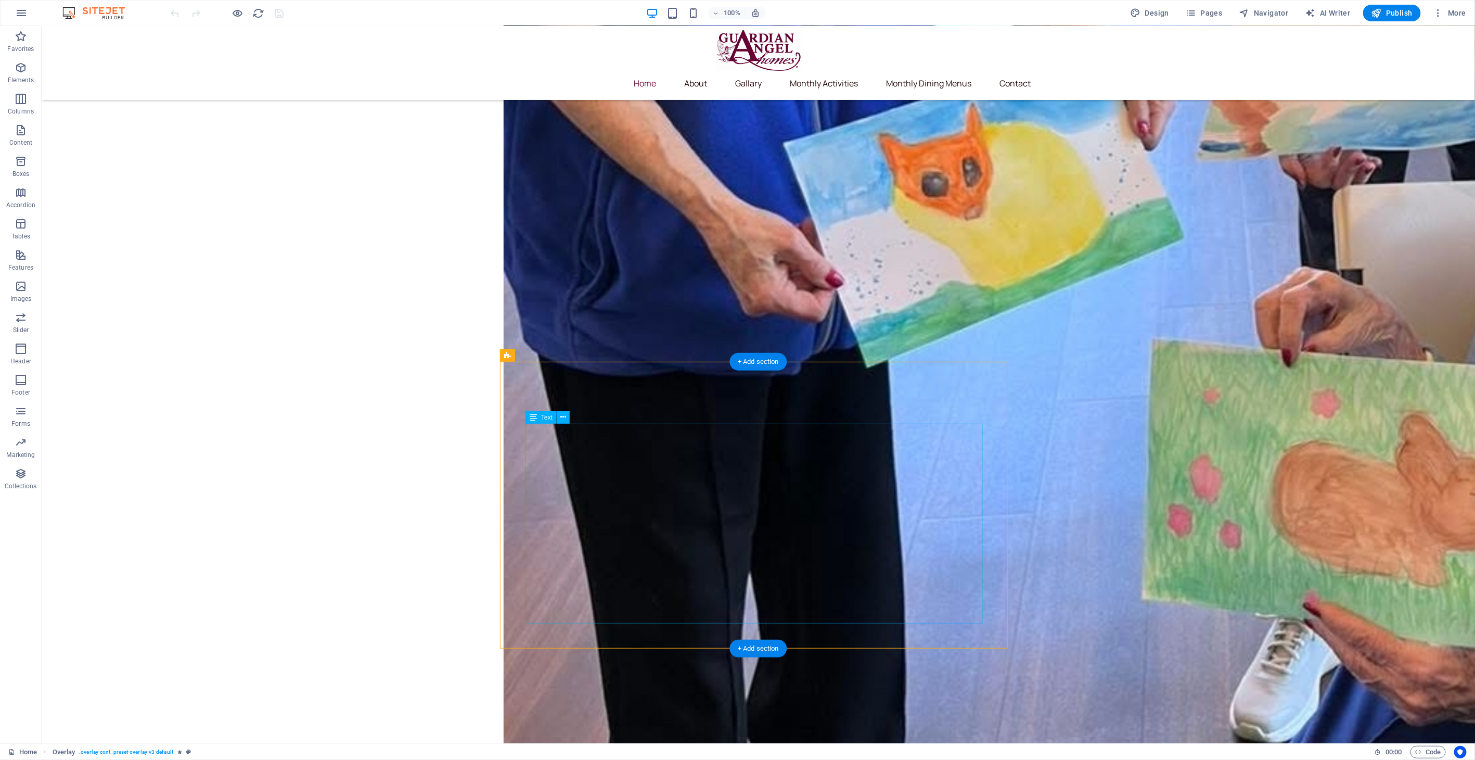
scroll to position [2428, 0]
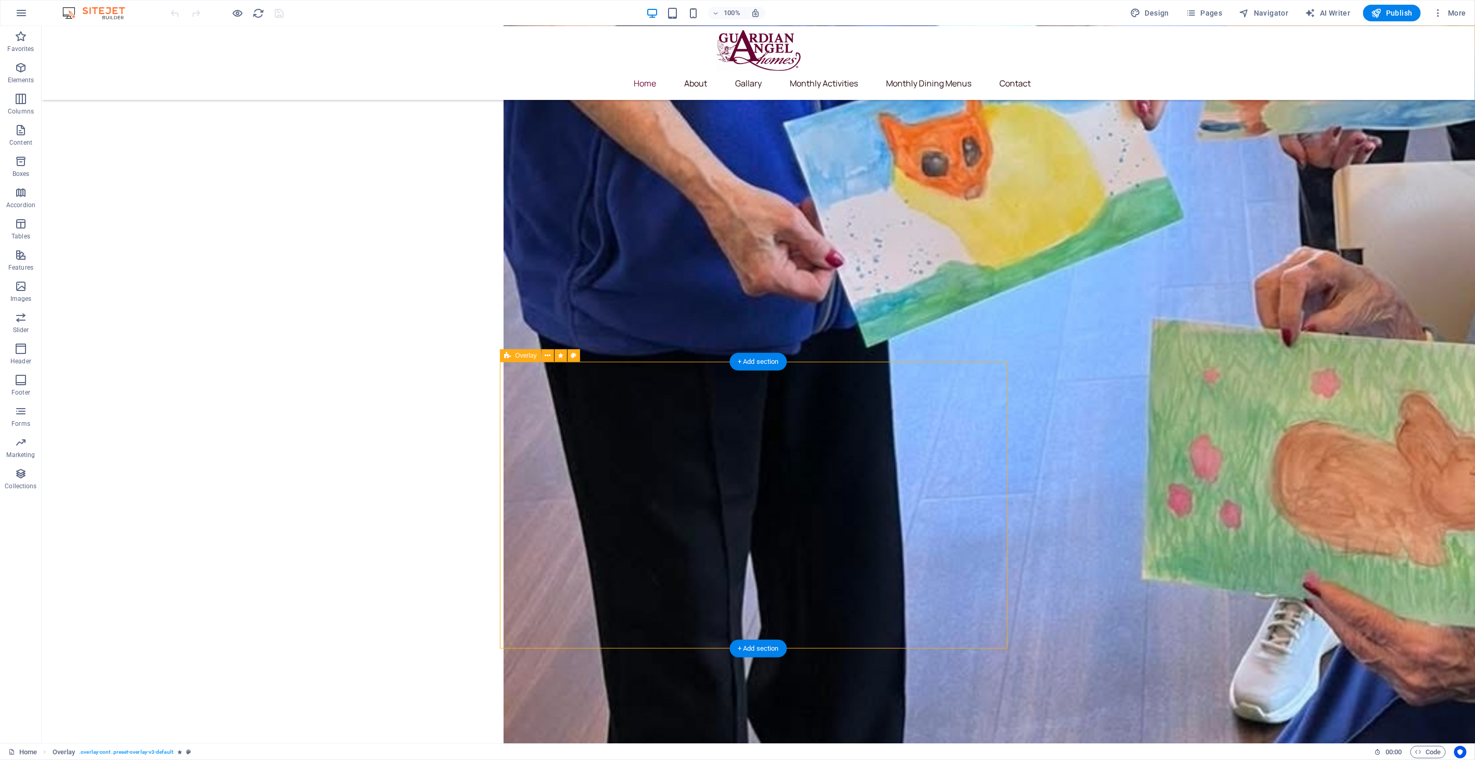
select select "preset-overlay-v3-default"
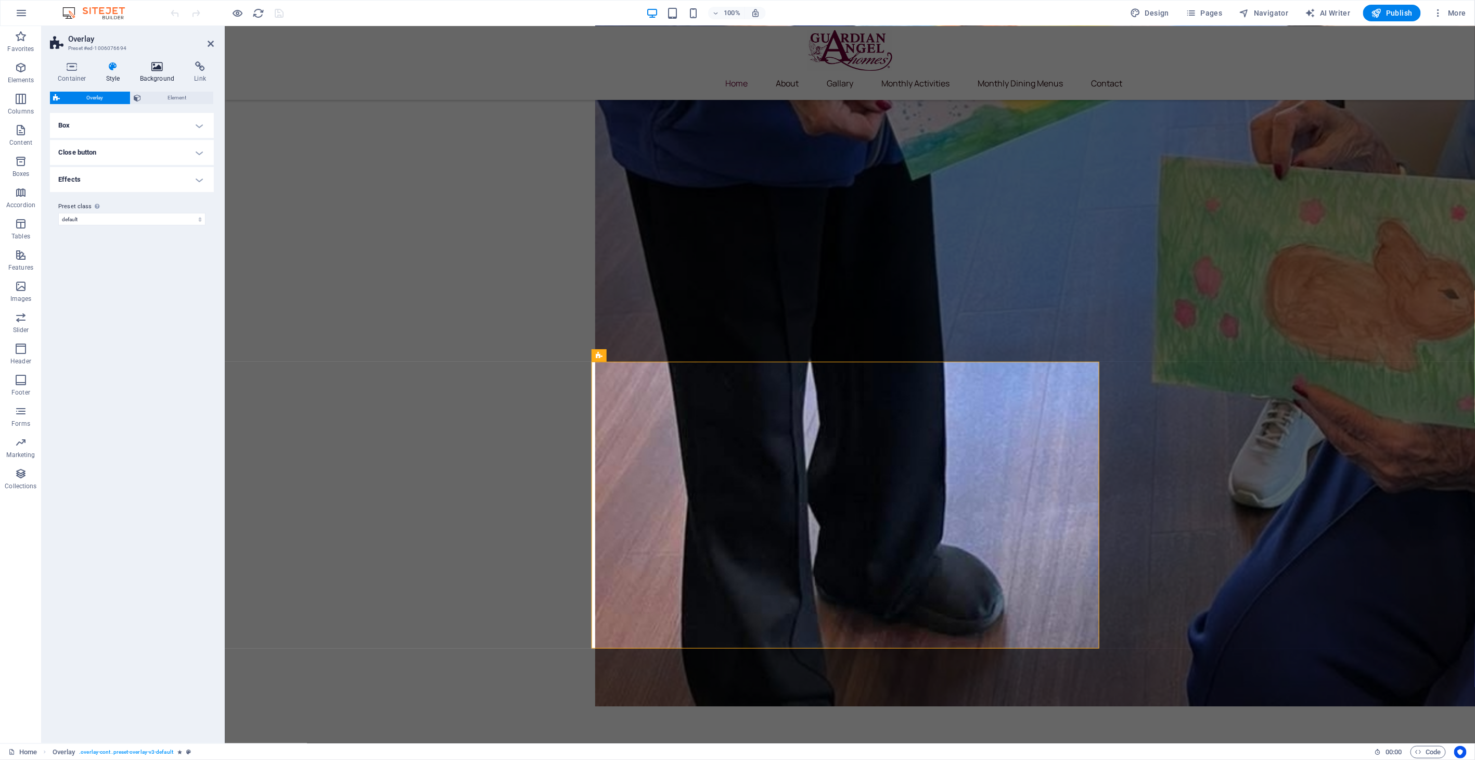
click at [151, 70] on icon at bounding box center [157, 66] width 50 height 10
click at [112, 71] on icon at bounding box center [113, 66] width 30 height 10
